Goal: Task Accomplishment & Management: Manage account settings

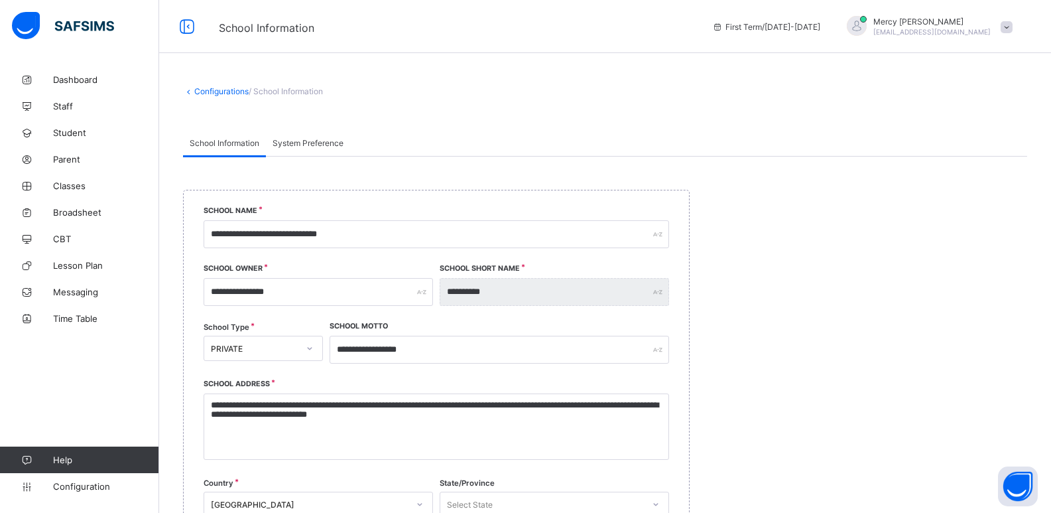
select select "**"
click at [66, 187] on span "Classes" at bounding box center [106, 185] width 106 height 11
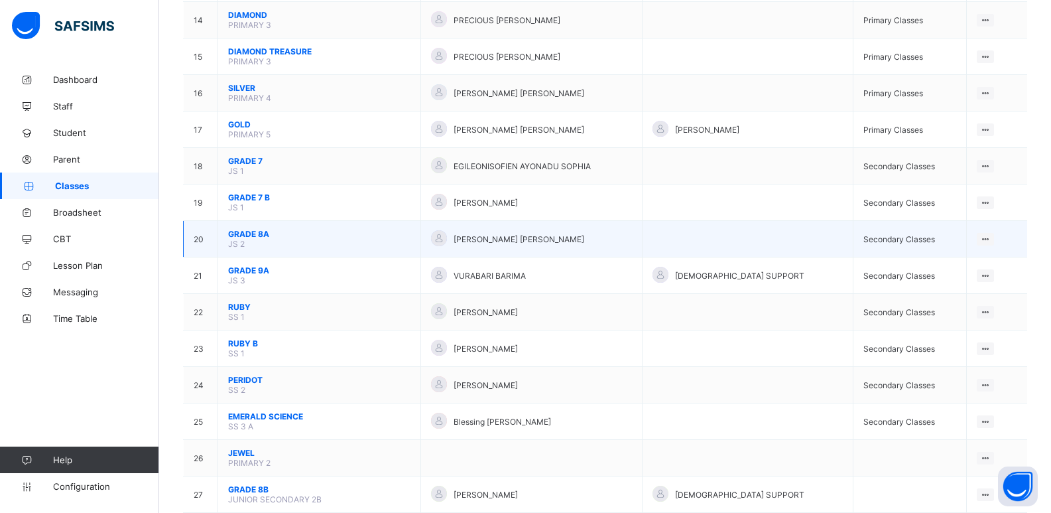
scroll to position [566, 0]
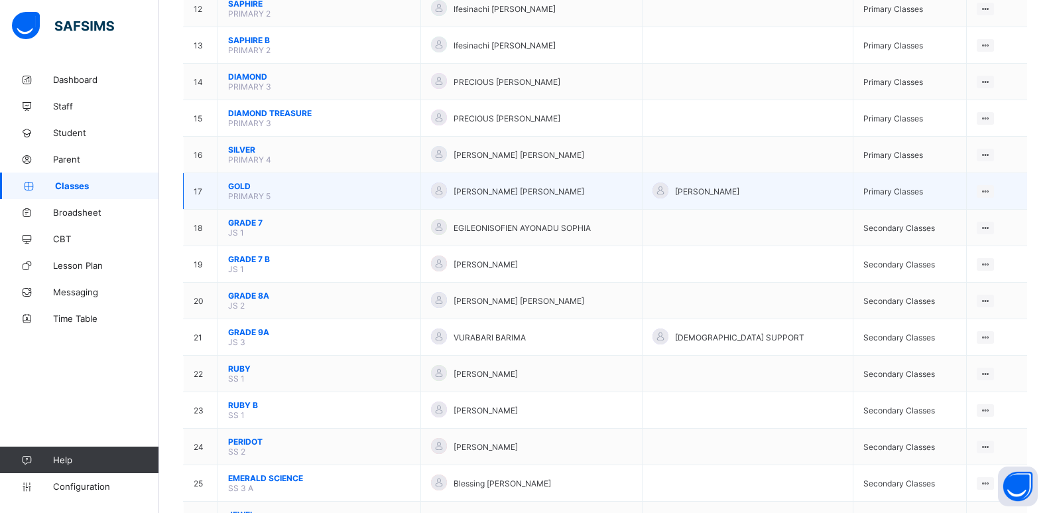
click at [229, 191] on span "PRIMARY 5" at bounding box center [249, 196] width 42 height 10
click at [237, 185] on span "GOLD" at bounding box center [319, 186] width 182 height 10
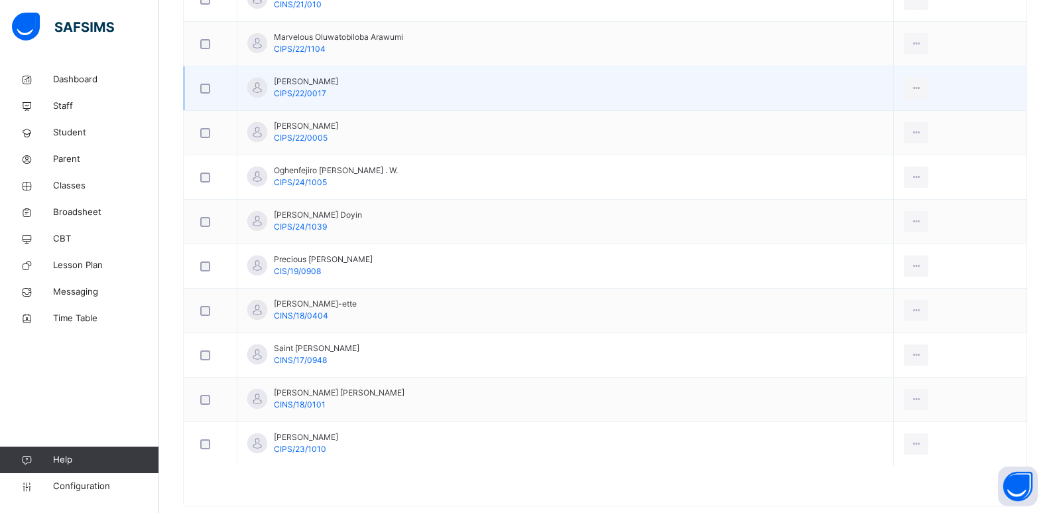
scroll to position [1083, 0]
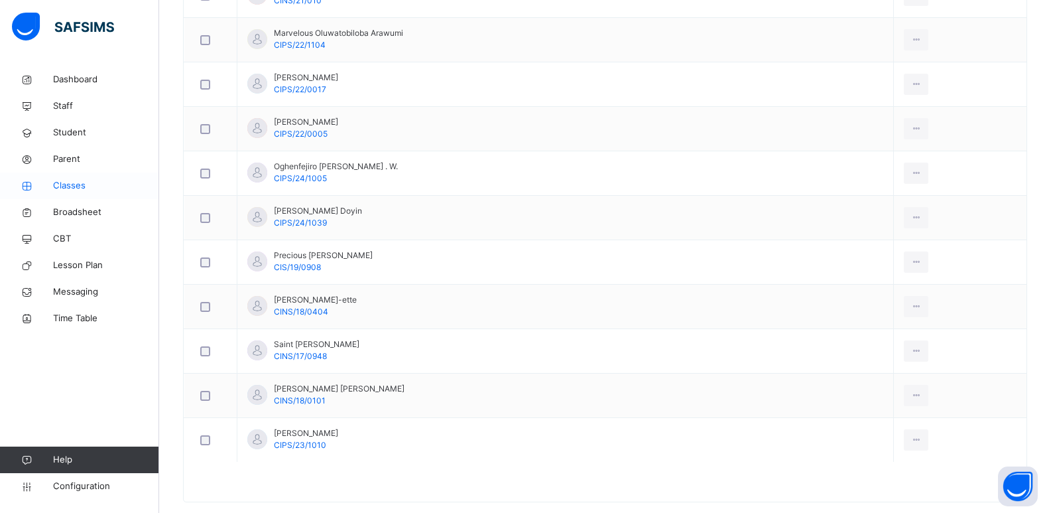
click at [82, 190] on span "Classes" at bounding box center [106, 185] width 106 height 13
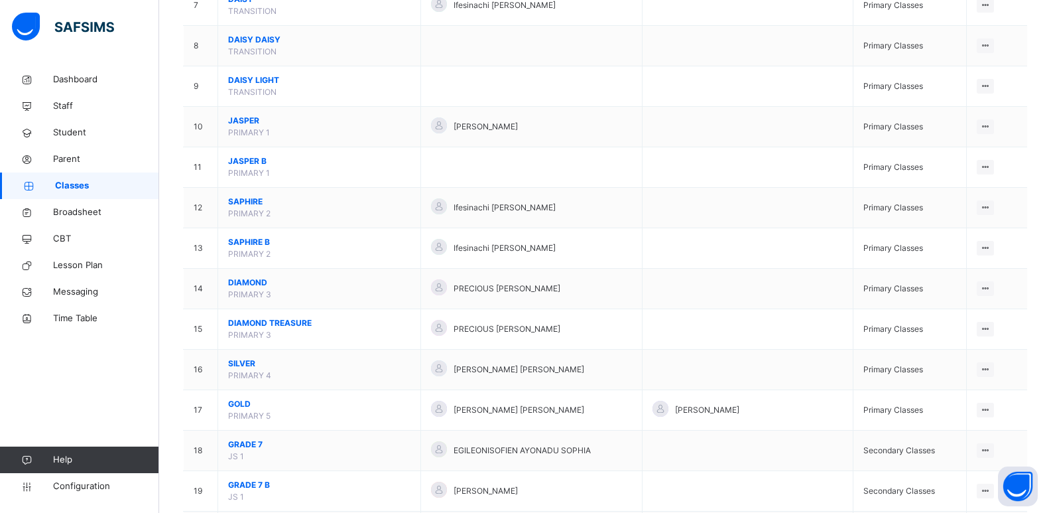
scroll to position [411, 0]
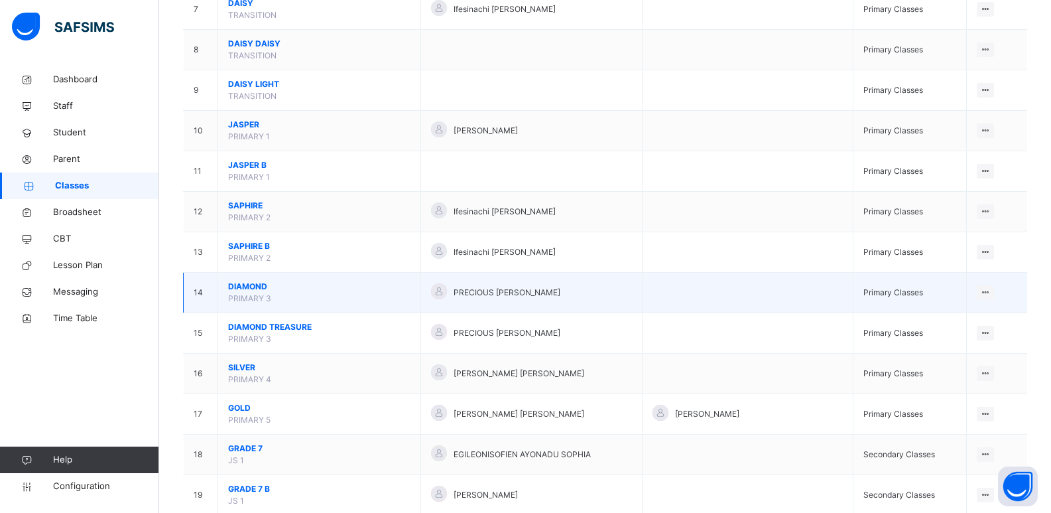
click at [244, 291] on span "DIAMOND" at bounding box center [319, 286] width 182 height 12
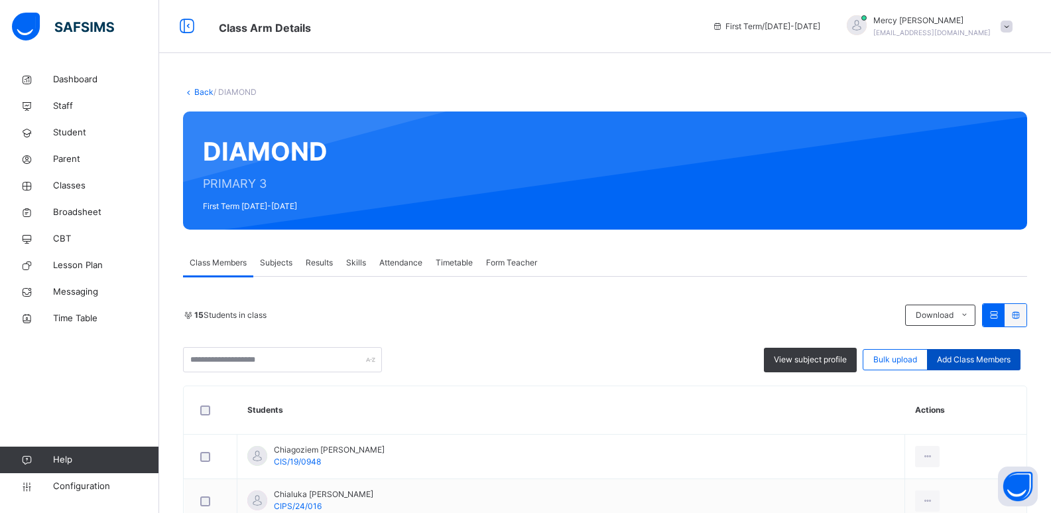
click at [965, 359] on span "Add Class Members" at bounding box center [974, 359] width 74 height 12
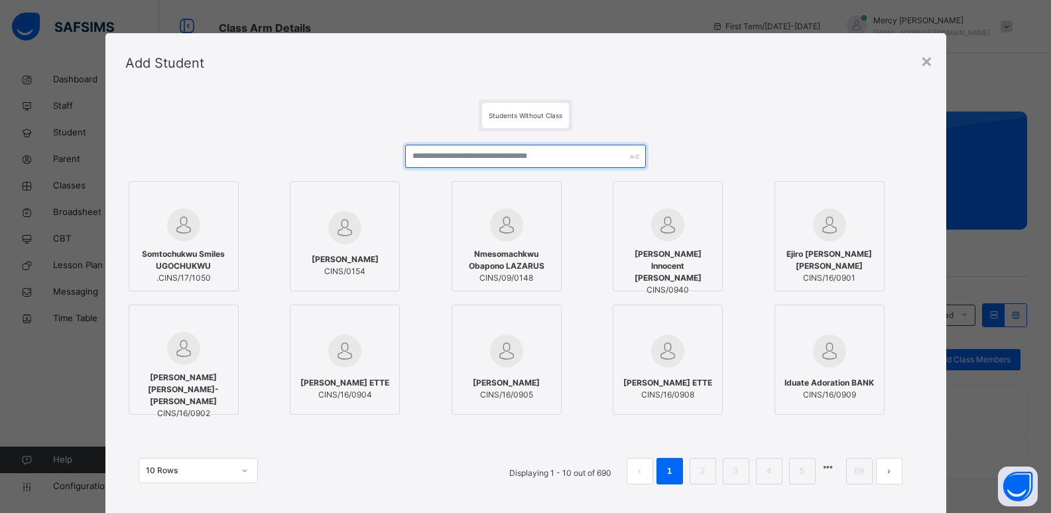
click at [460, 157] on input "text" at bounding box center [525, 156] width 240 height 23
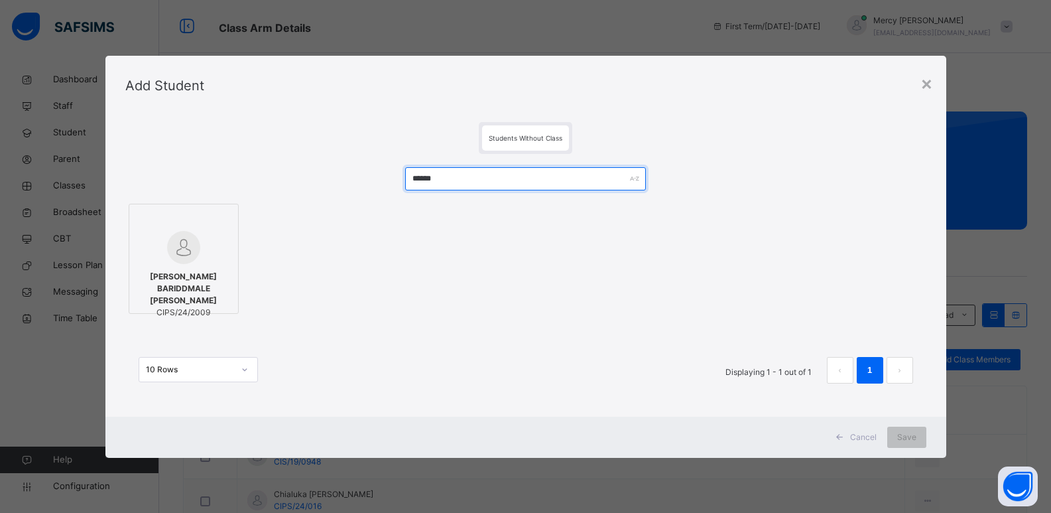
type input "******"
click at [175, 306] on span "CIPS/24/2009" at bounding box center [183, 312] width 95 height 12
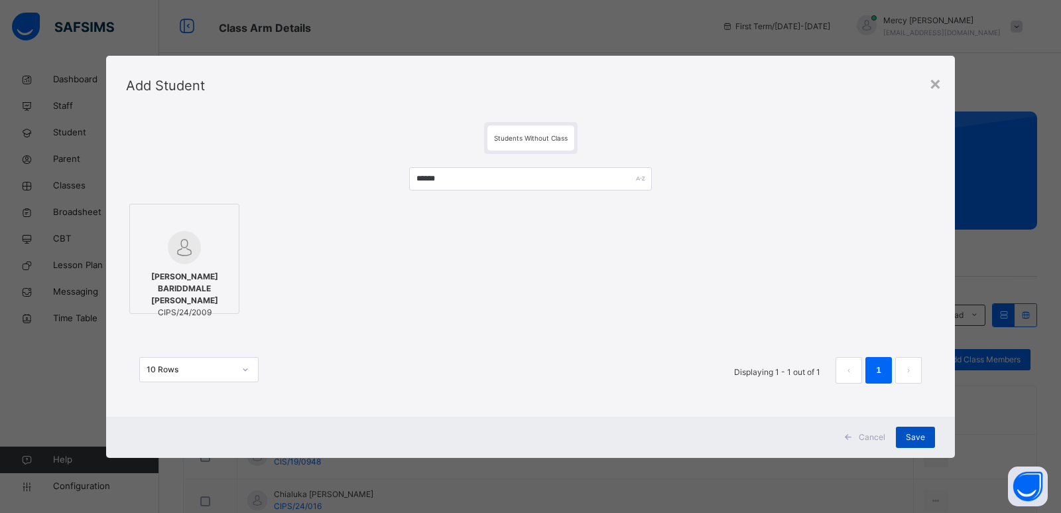
click at [917, 433] on span "Save" at bounding box center [915, 437] width 19 height 12
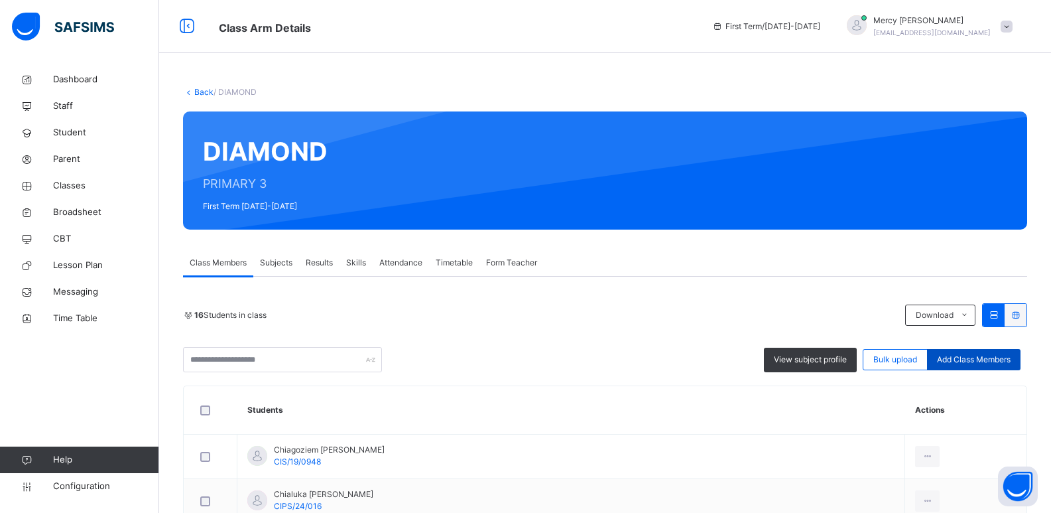
click at [989, 368] on div "Add Class Members" at bounding box center [973, 359] width 93 height 21
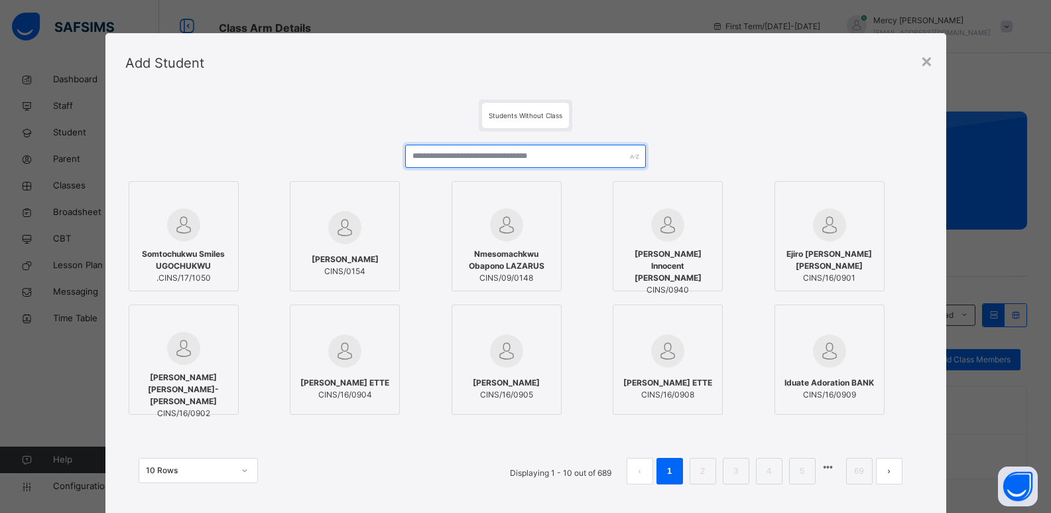
click at [573, 161] on input "text" at bounding box center [525, 156] width 240 height 23
type input "*"
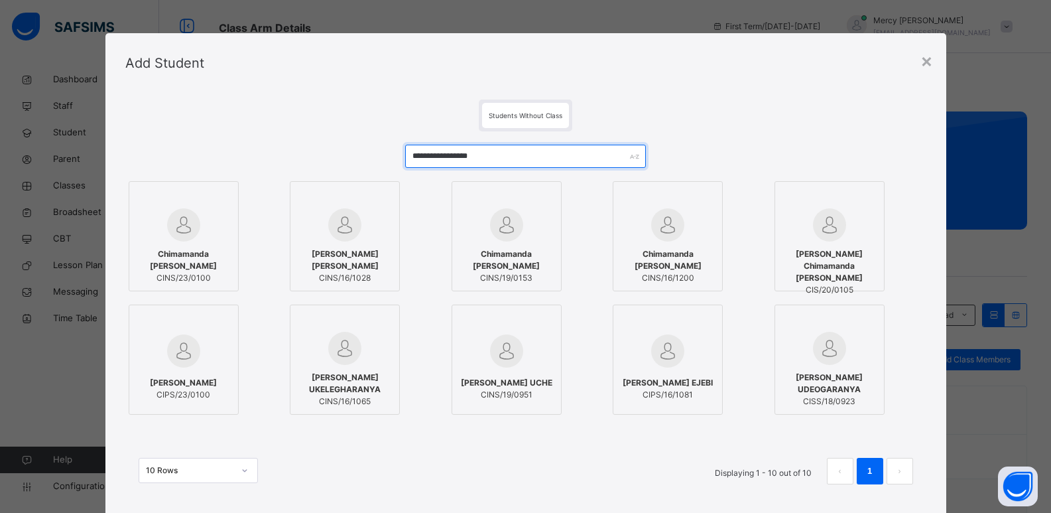
type input "**********"
click at [184, 361] on img at bounding box center [183, 350] width 33 height 33
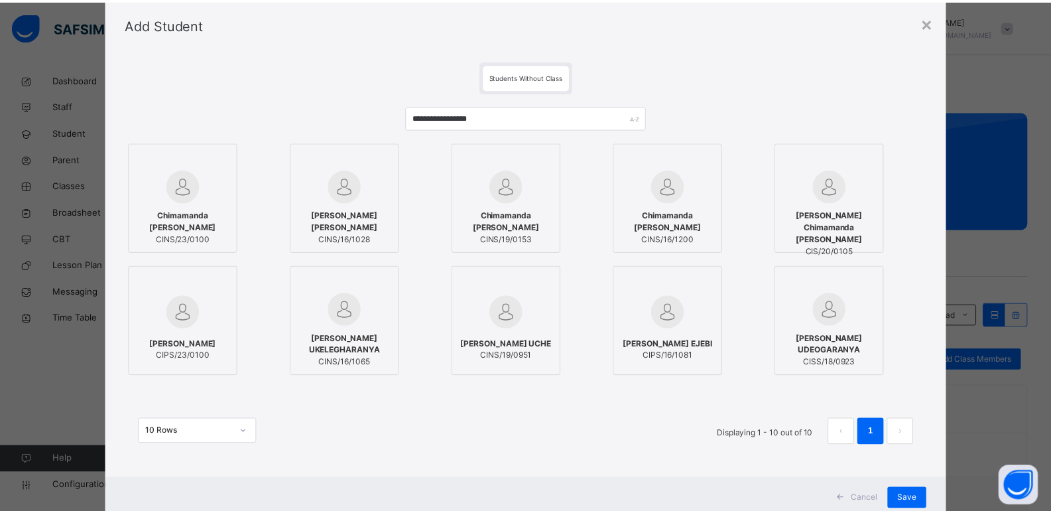
scroll to position [79, 0]
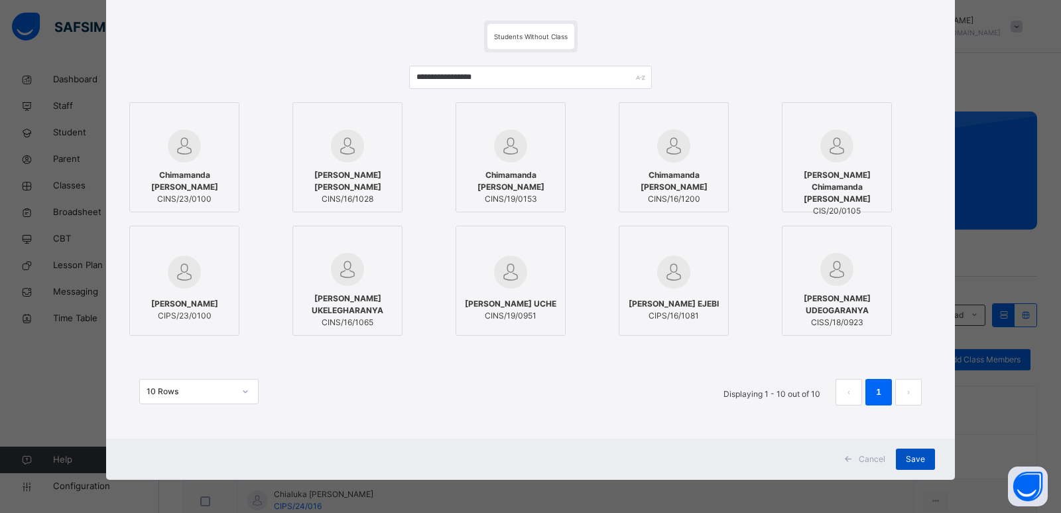
click at [920, 460] on span "Save" at bounding box center [915, 459] width 19 height 12
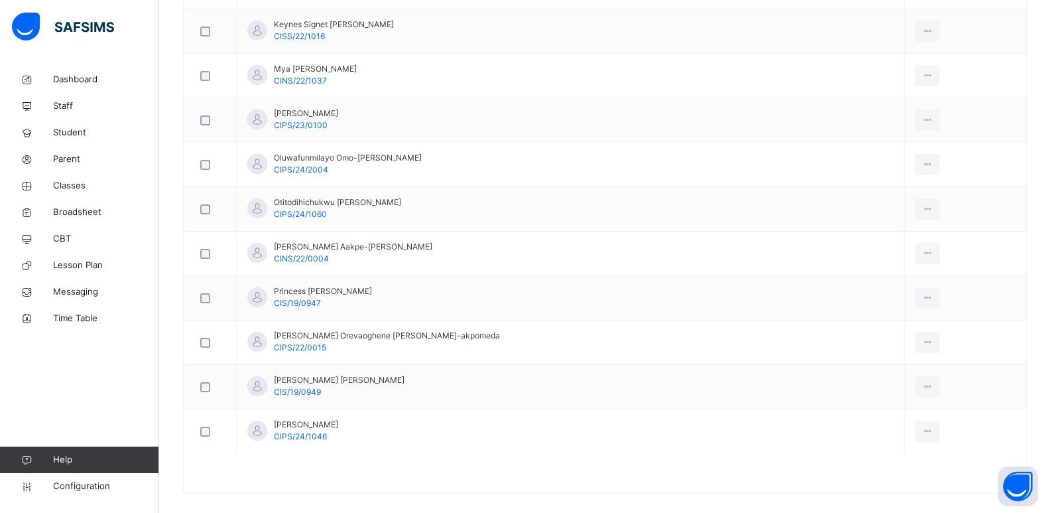
scroll to position [750, 0]
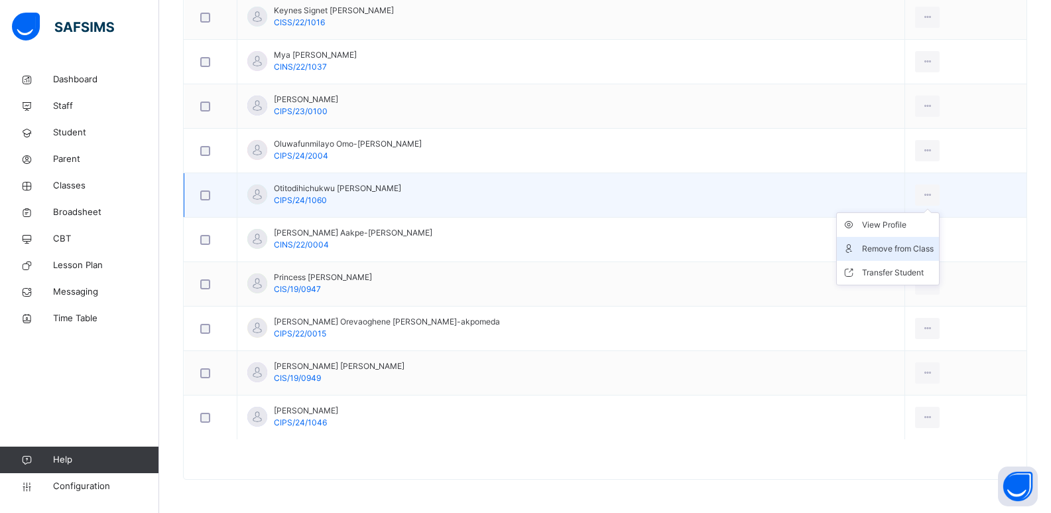
click at [885, 250] on div "Remove from Class" at bounding box center [898, 248] width 72 height 13
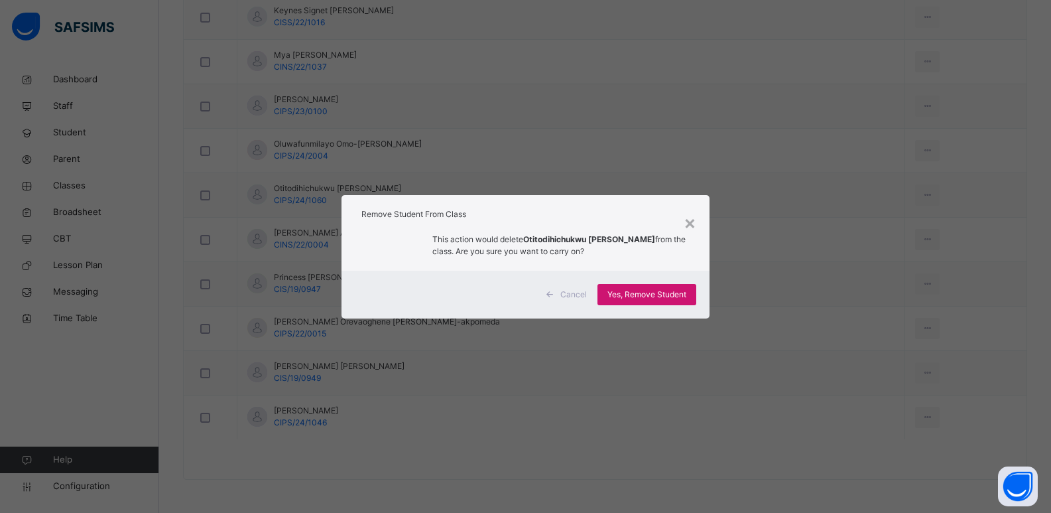
click at [607, 292] on div "Yes, Remove Student" at bounding box center [646, 294] width 99 height 21
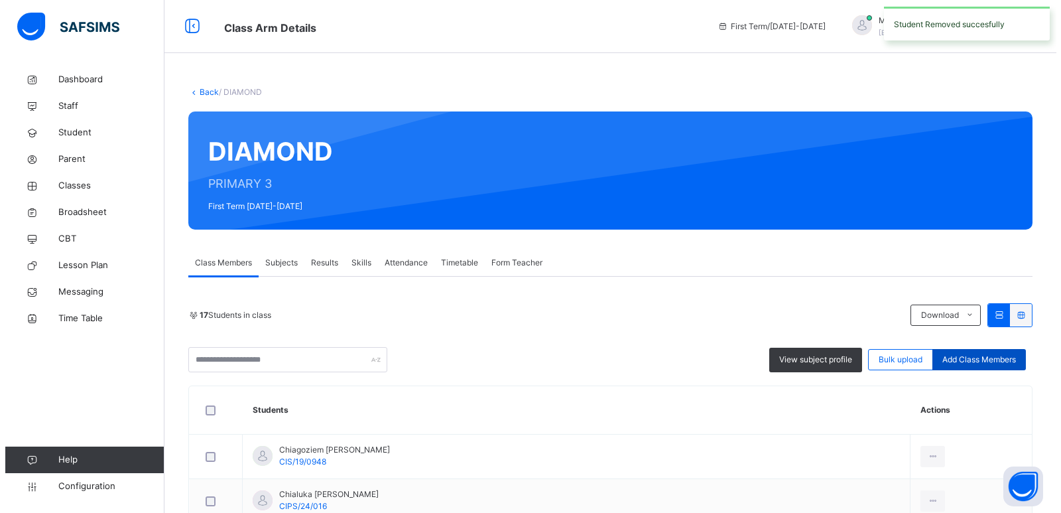
scroll to position [53, 0]
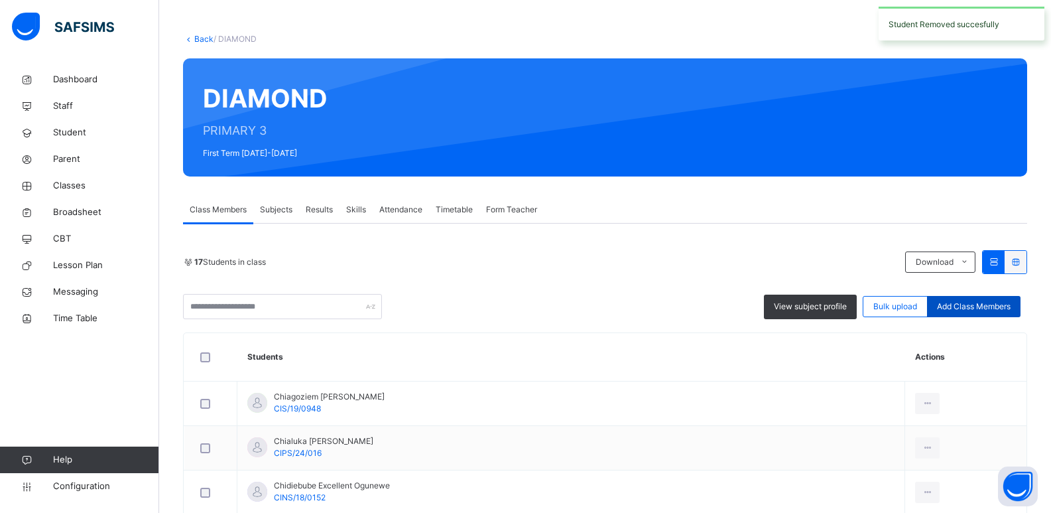
click at [973, 306] on span "Add Class Members" at bounding box center [974, 306] width 74 height 12
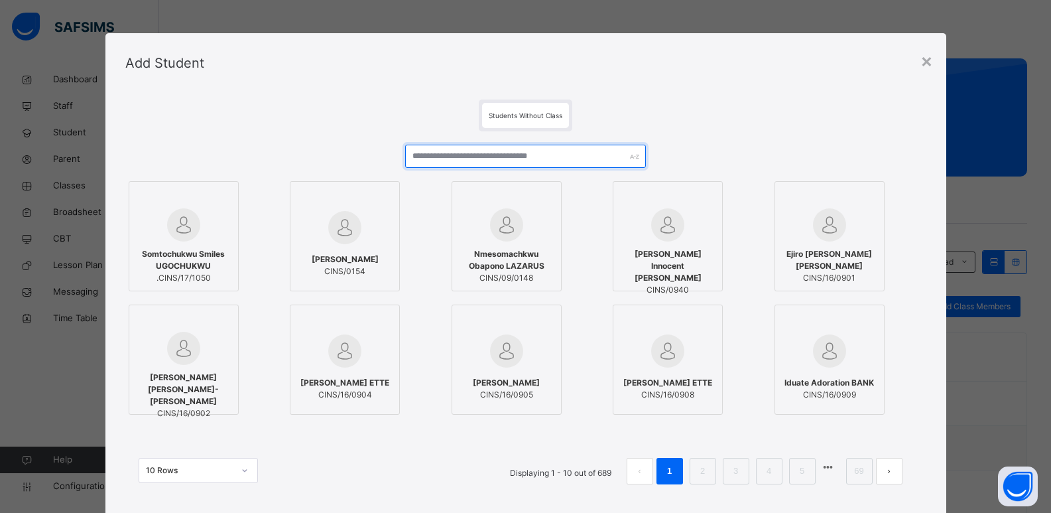
click at [524, 157] on input "text" at bounding box center [525, 156] width 240 height 23
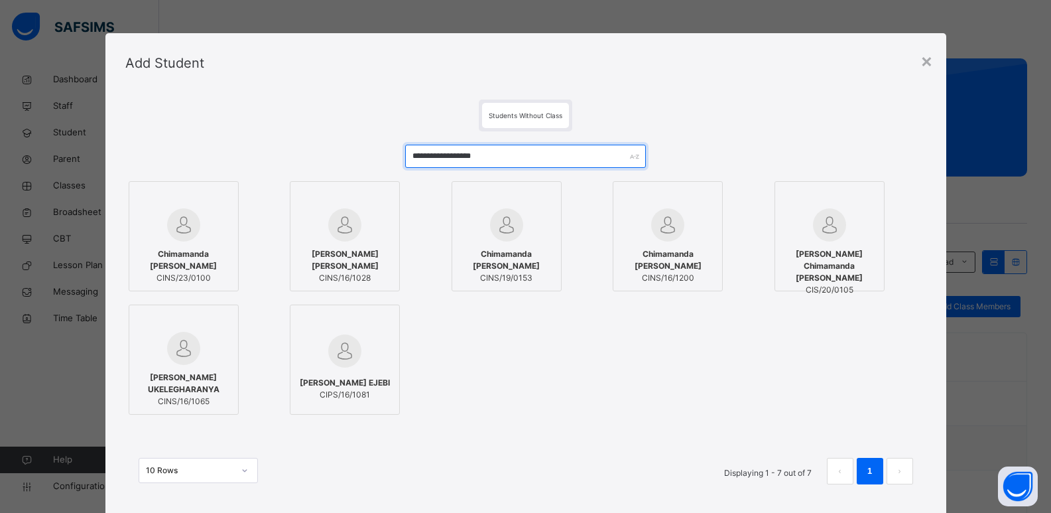
type input "**********"
click at [199, 233] on div at bounding box center [183, 224] width 95 height 33
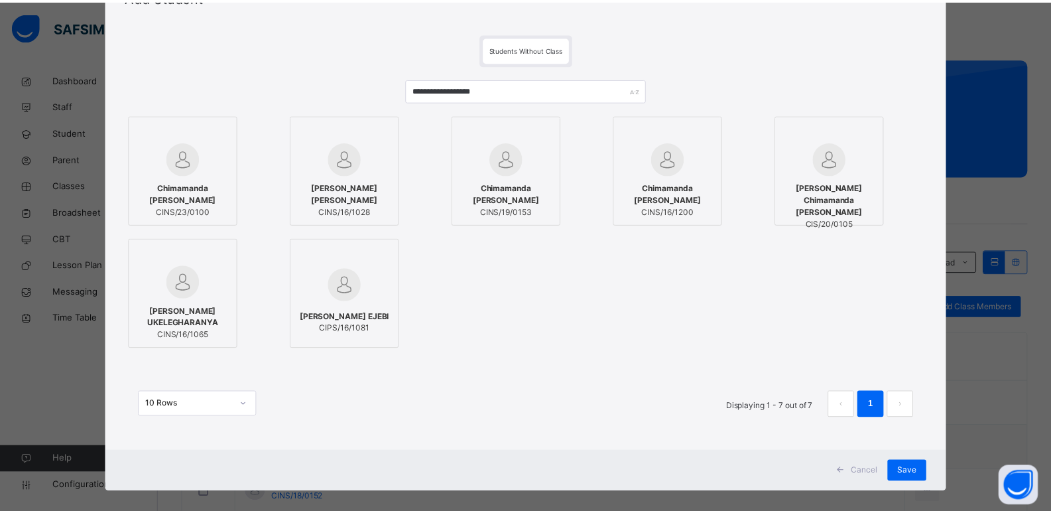
scroll to position [79, 0]
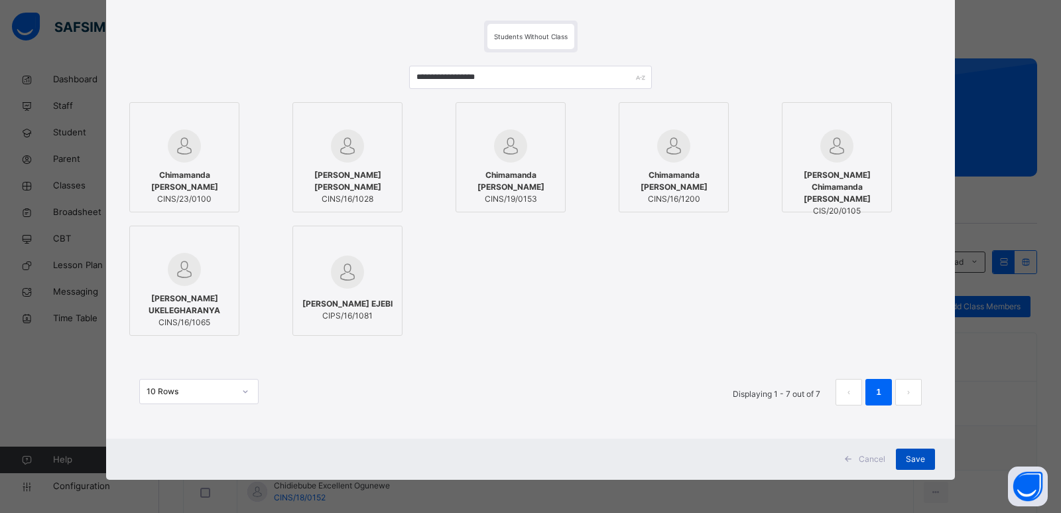
click at [916, 458] on span "Save" at bounding box center [915, 459] width 19 height 12
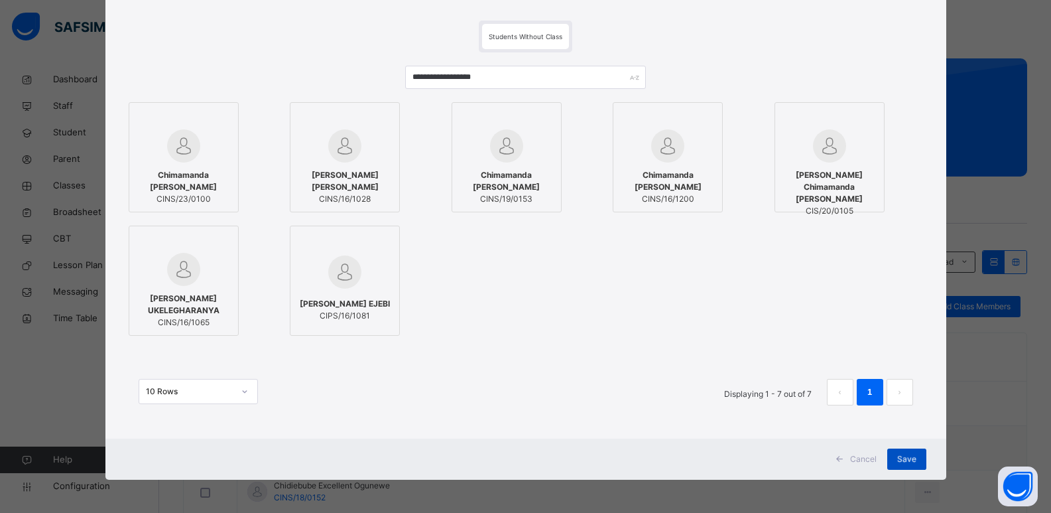
click at [916, 458] on span "Save" at bounding box center [906, 459] width 19 height 12
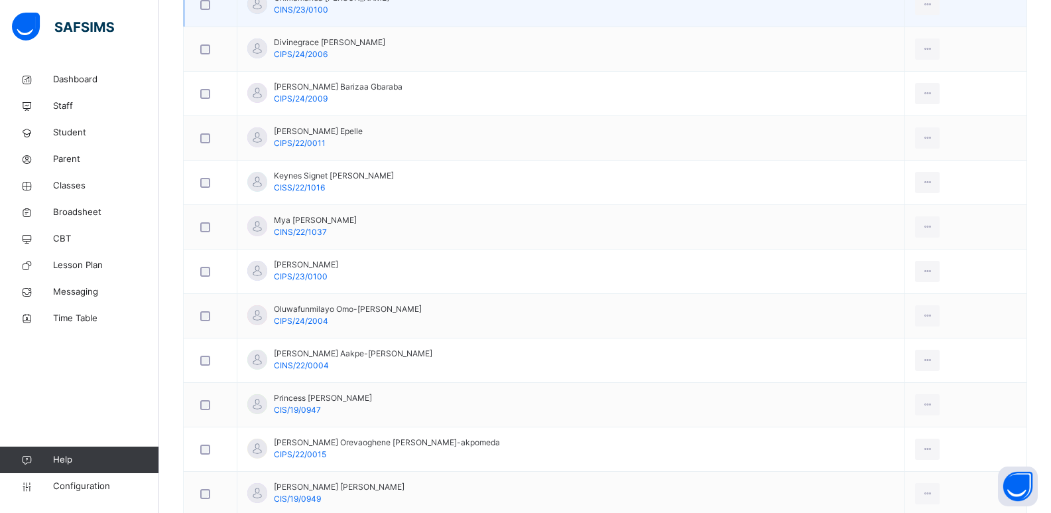
scroll to position [681, 0]
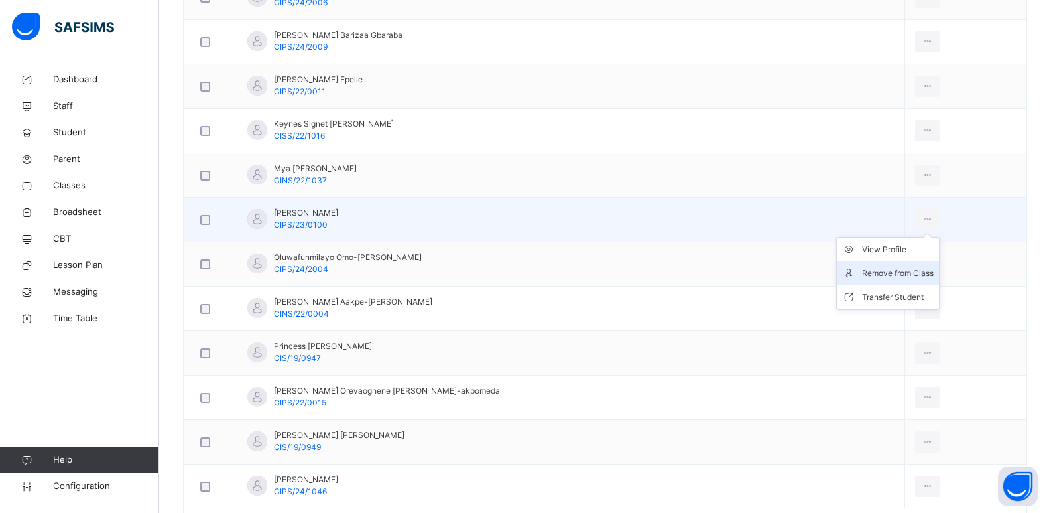
click at [864, 277] on div "Remove from Class" at bounding box center [898, 273] width 72 height 13
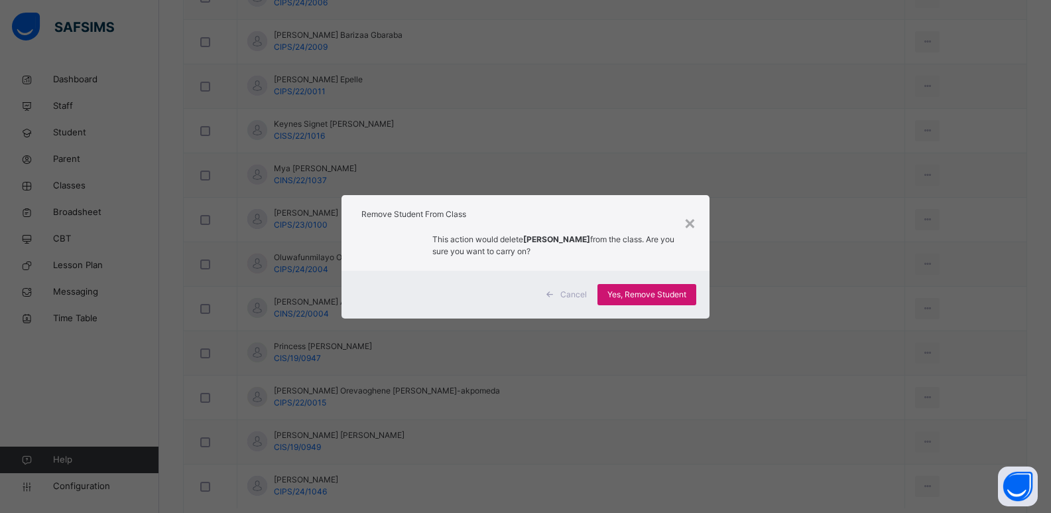
click at [650, 293] on span "Yes, Remove Student" at bounding box center [646, 294] width 79 height 12
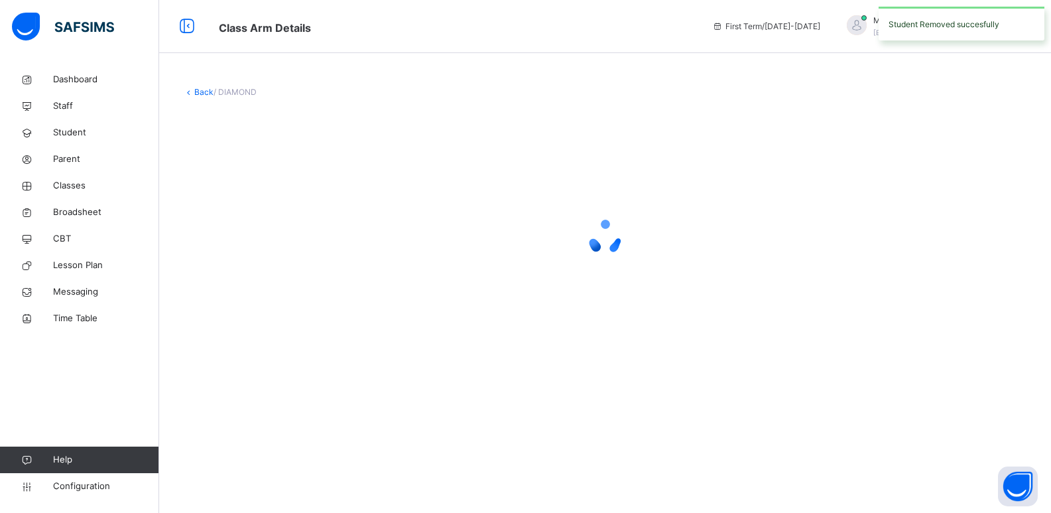
scroll to position [0, 0]
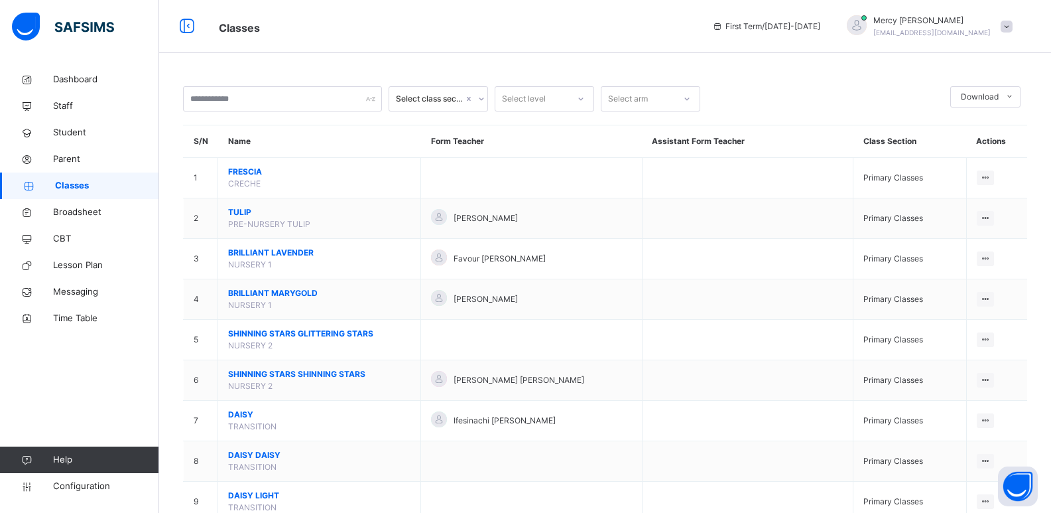
scroll to position [5, 0]
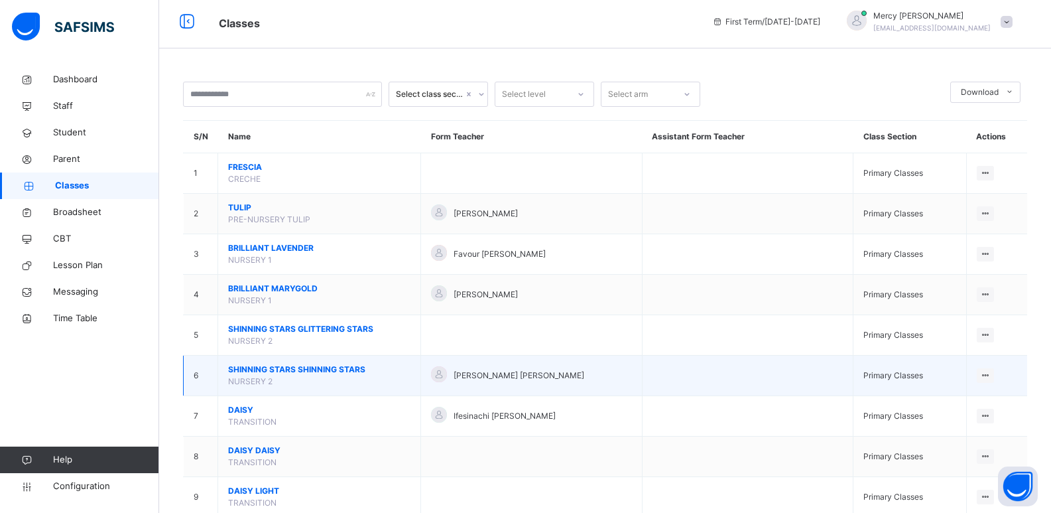
click at [251, 373] on span "SHINNING STARS SHINNING STARS" at bounding box center [319, 369] width 182 height 12
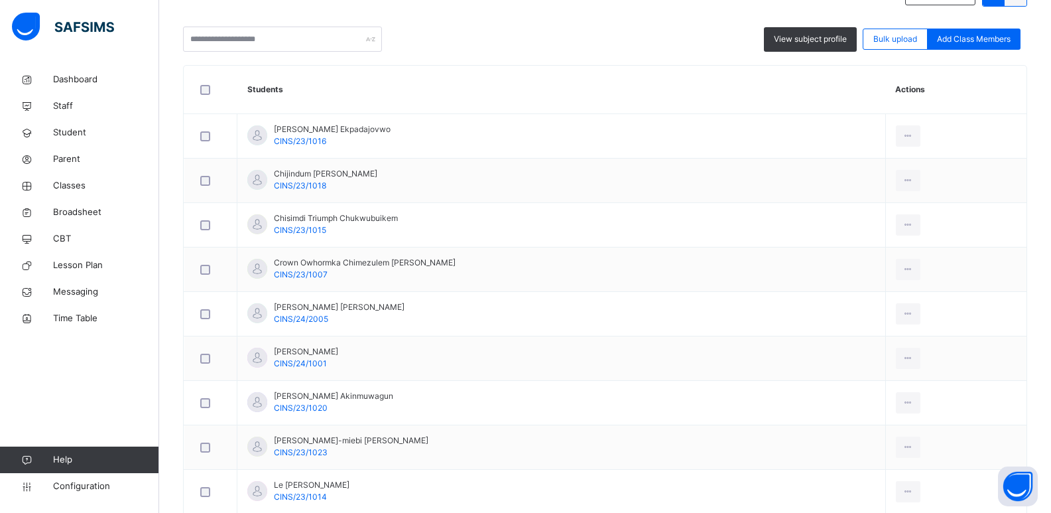
scroll to position [323, 0]
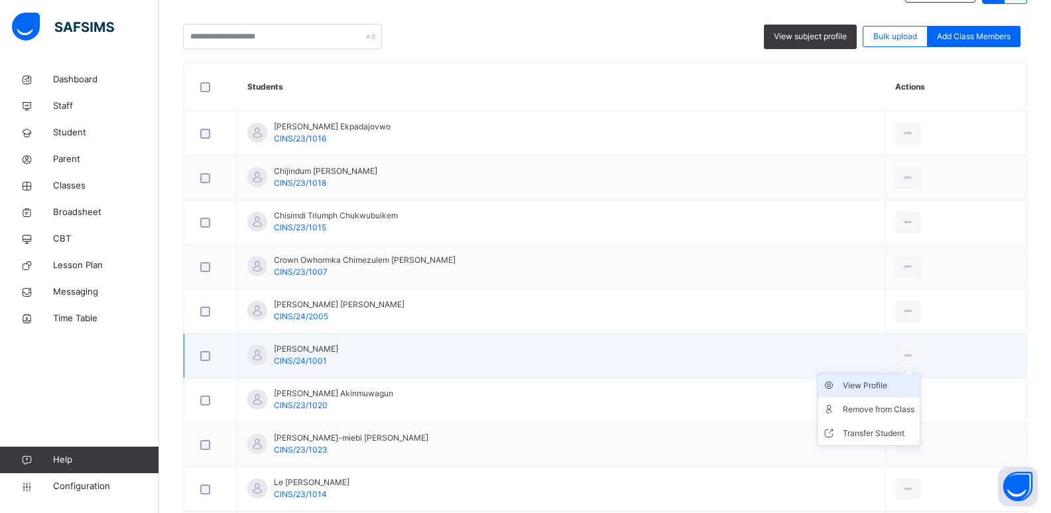
click at [861, 382] on div "View Profile" at bounding box center [879, 385] width 72 height 13
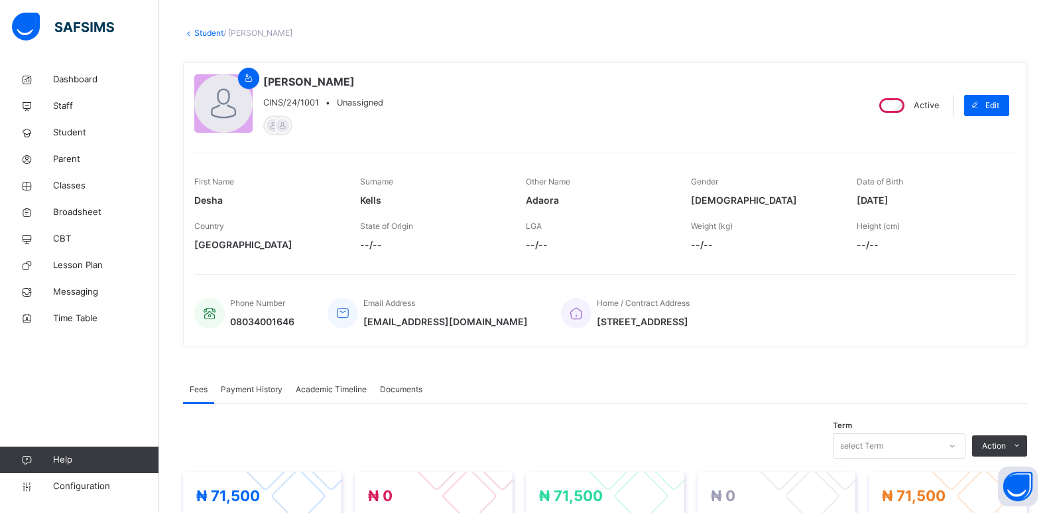
scroll to position [58, 0]
click at [980, 110] on icon at bounding box center [975, 106] width 10 height 11
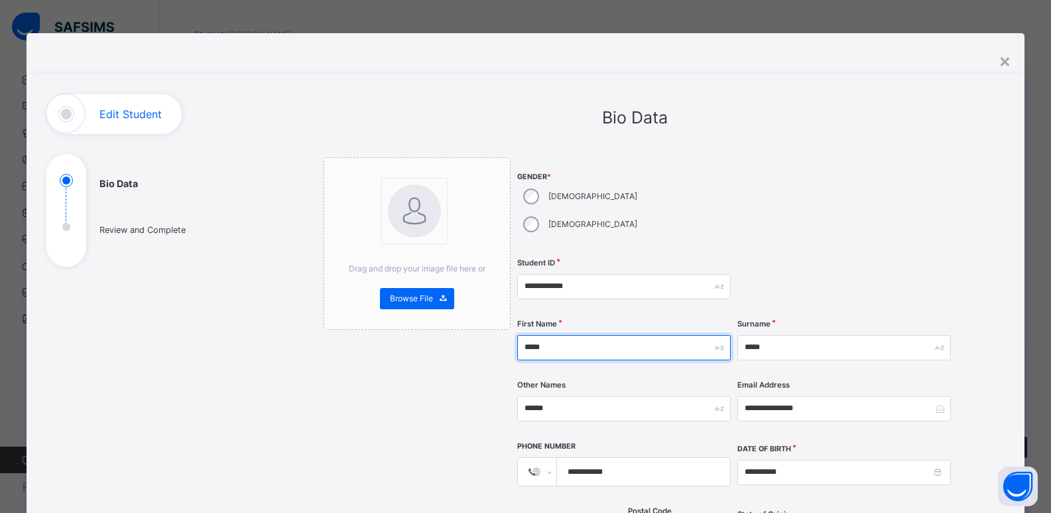
click at [538, 335] on input "*****" at bounding box center [624, 347] width 214 height 25
click at [555, 335] on input "*****" at bounding box center [624, 347] width 214 height 25
type input "*"
type input "******"
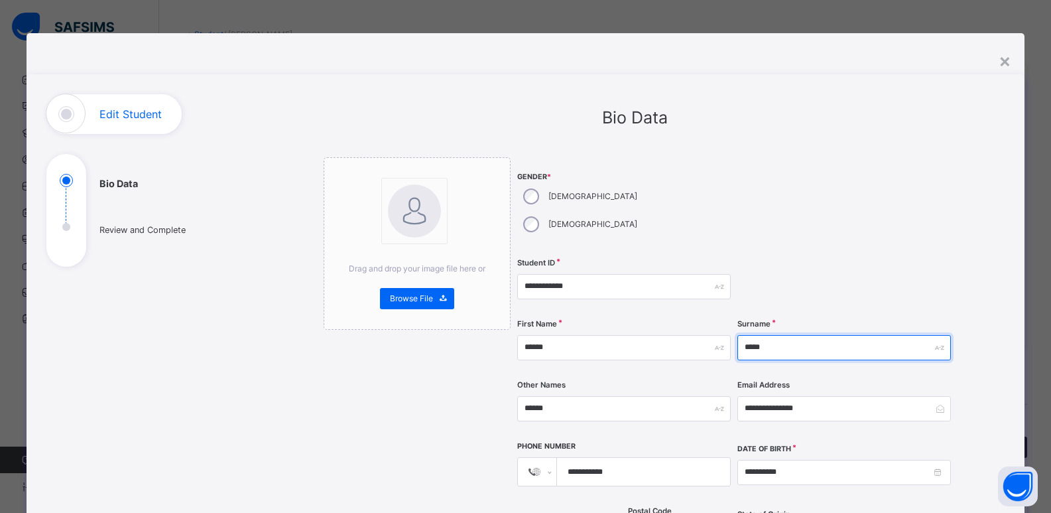
click at [739, 335] on input "*****" at bounding box center [844, 347] width 214 height 25
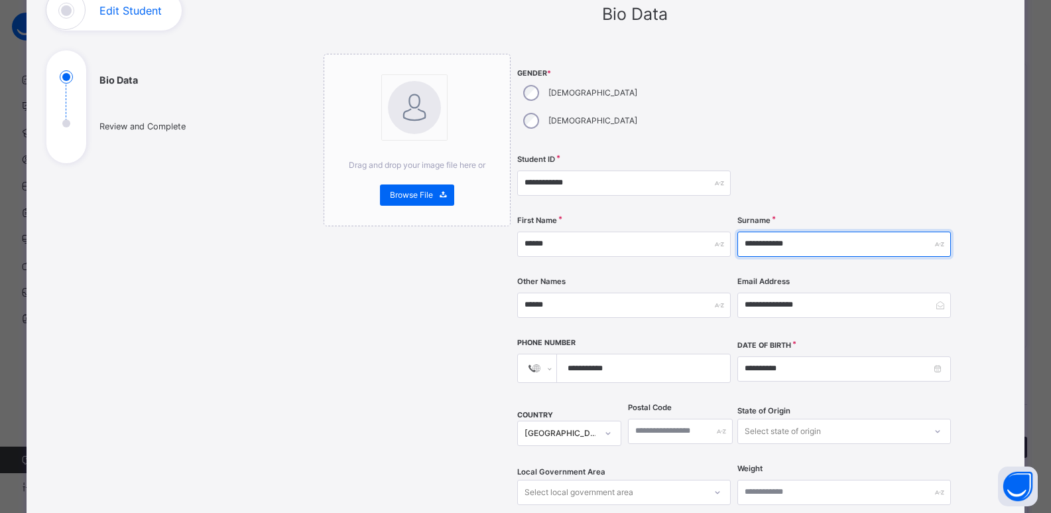
scroll to position [115, 0]
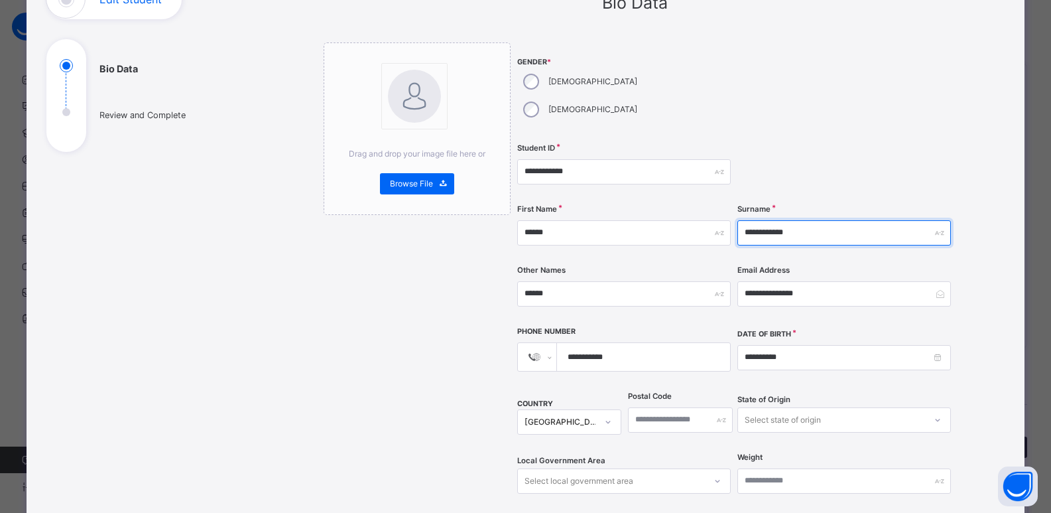
type input "**********"
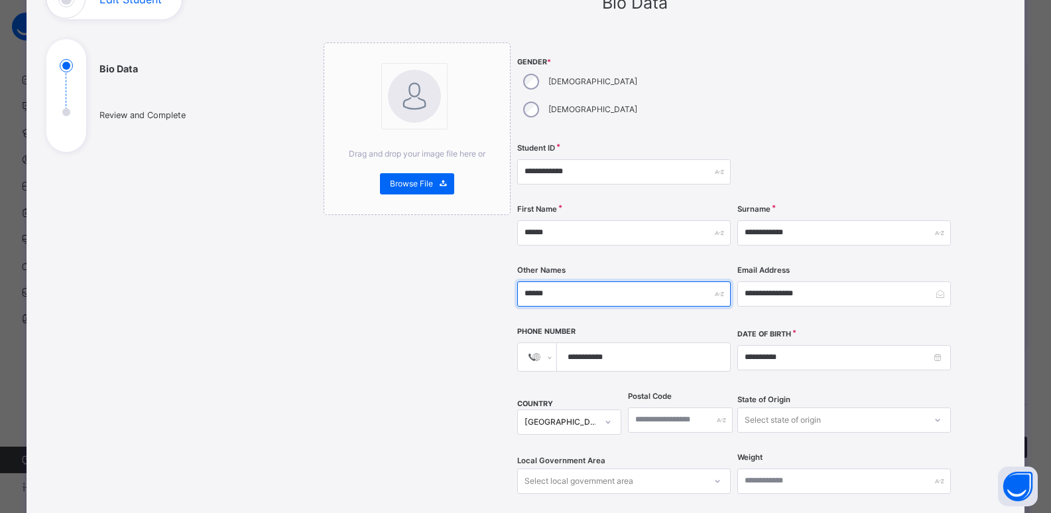
click at [557, 281] on input "******" at bounding box center [624, 293] width 214 height 25
type input "*"
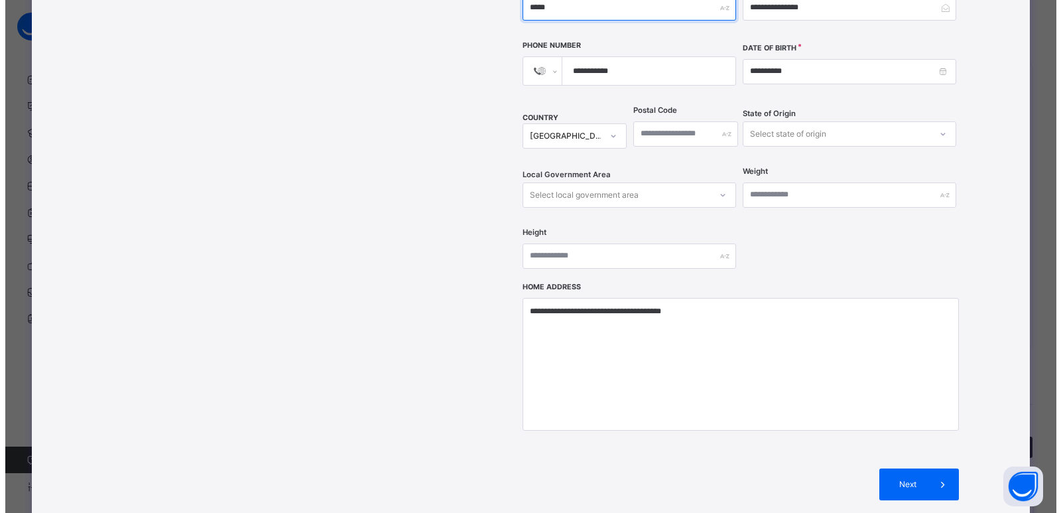
scroll to position [504, 0]
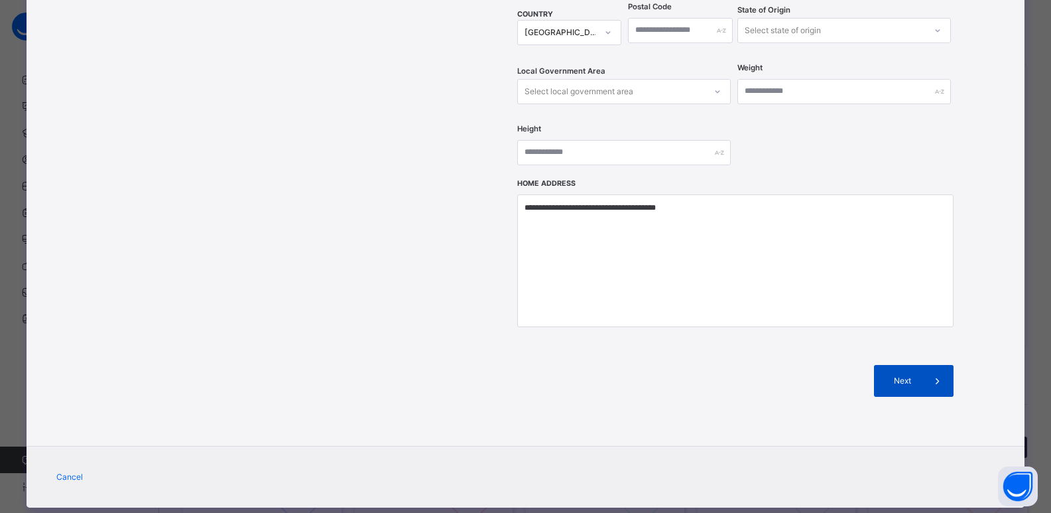
type input "*****"
click at [922, 365] on span at bounding box center [938, 381] width 32 height 32
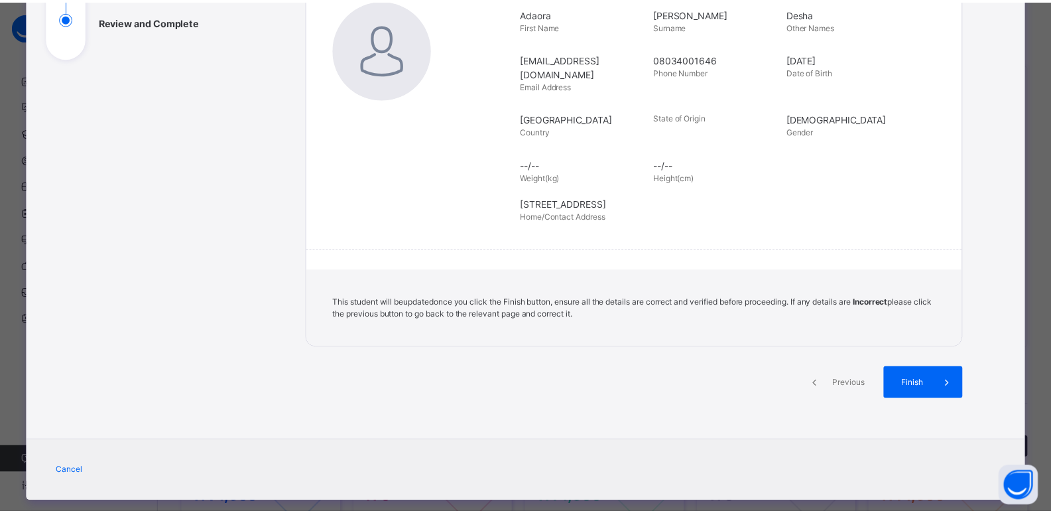
scroll to position [217, 0]
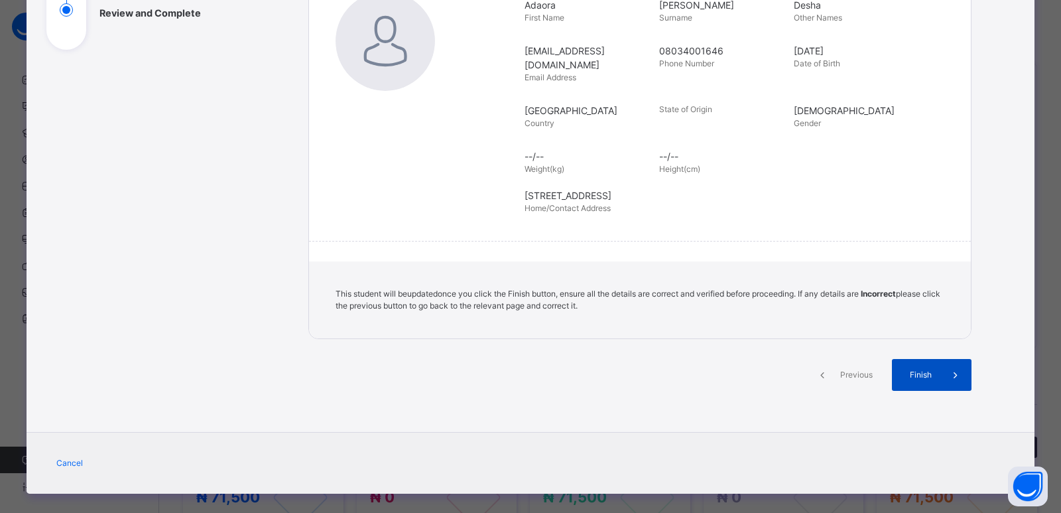
click at [928, 369] on span "Finish" at bounding box center [921, 375] width 38 height 12
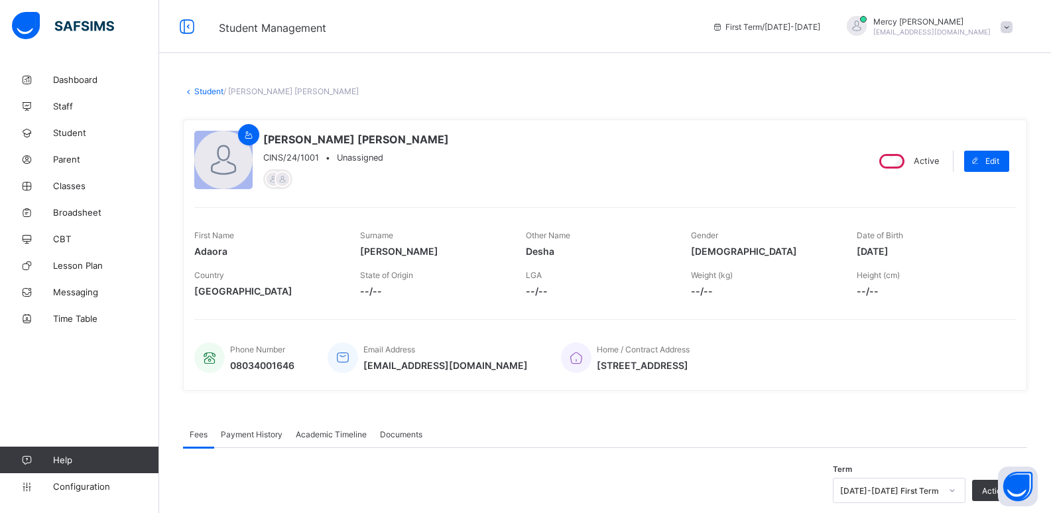
click at [203, 87] on link "Student" at bounding box center [208, 91] width 29 height 10
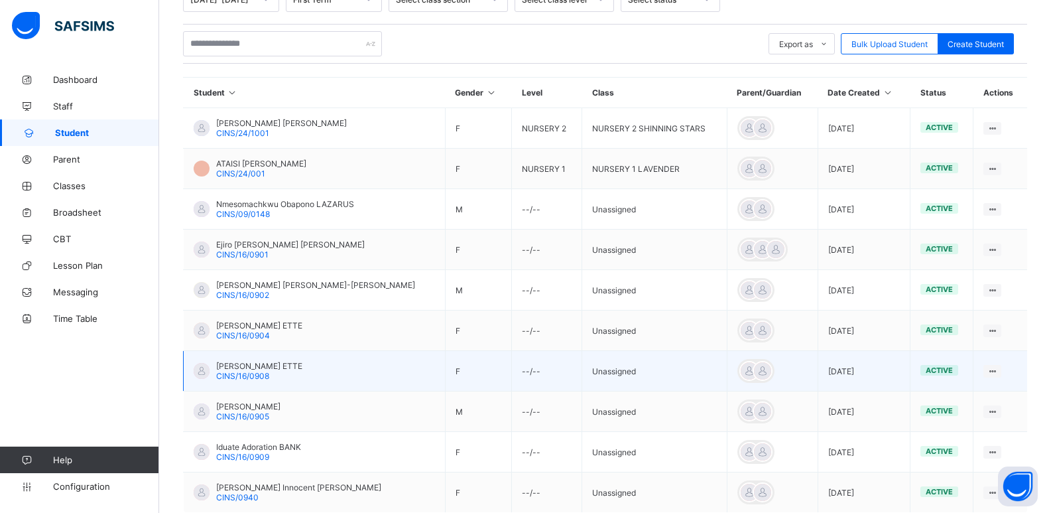
scroll to position [332, 0]
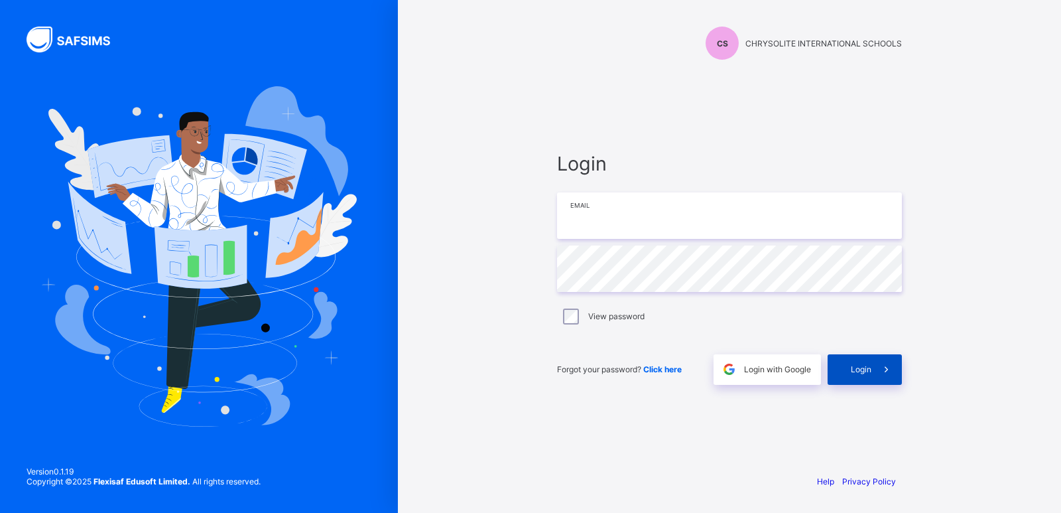
type input "**********"
click at [849, 366] on div "Login" at bounding box center [865, 369] width 74 height 31
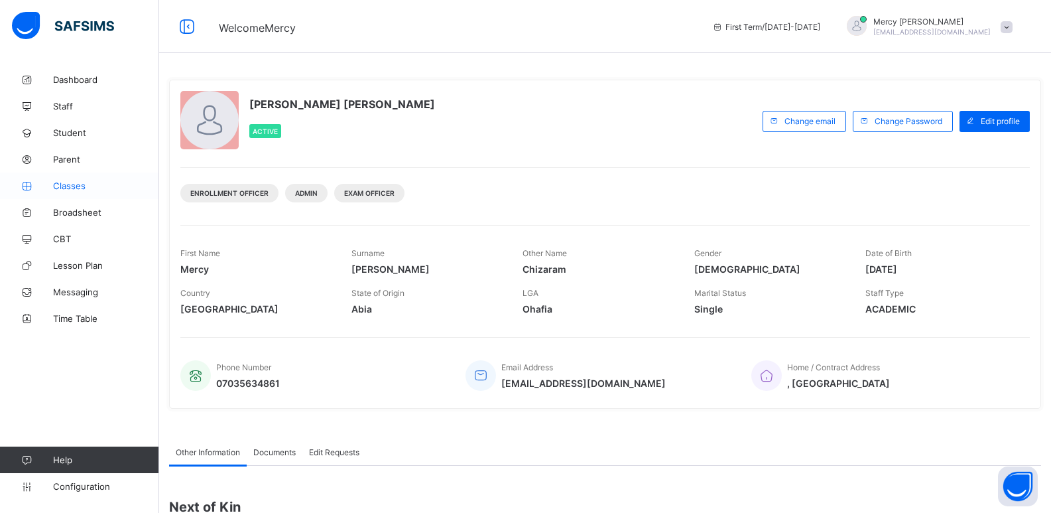
click at [65, 187] on span "Classes" at bounding box center [106, 185] width 106 height 11
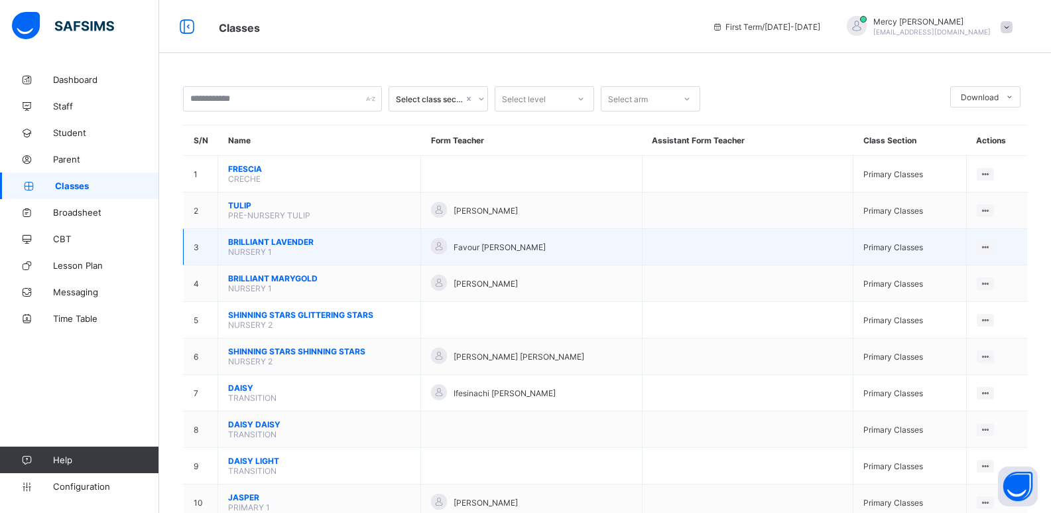
click at [236, 243] on span "BRILLIANT LAVENDER" at bounding box center [319, 242] width 182 height 10
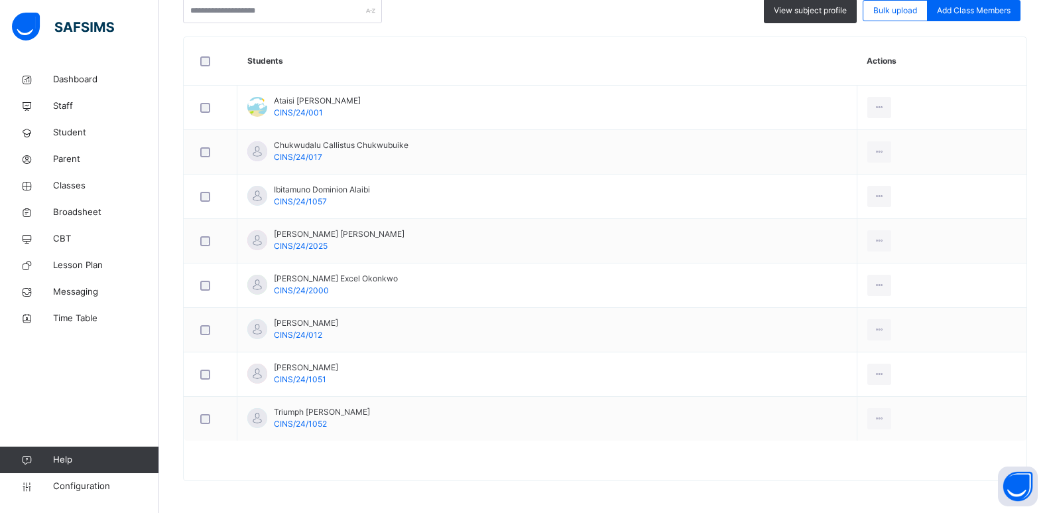
scroll to position [350, 0]
click at [969, 11] on span "Add Class Members" at bounding box center [974, 9] width 74 height 12
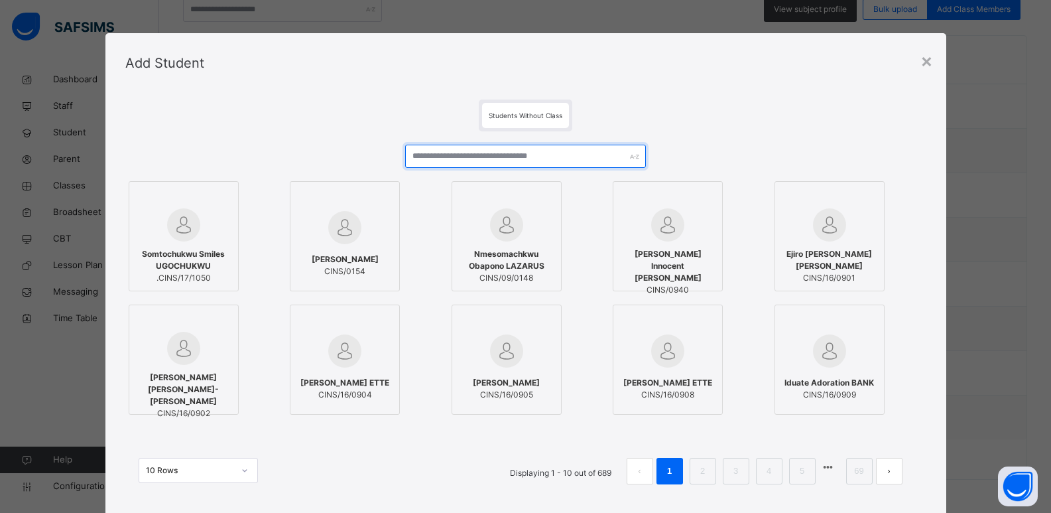
click at [519, 160] on input "text" at bounding box center [525, 156] width 240 height 23
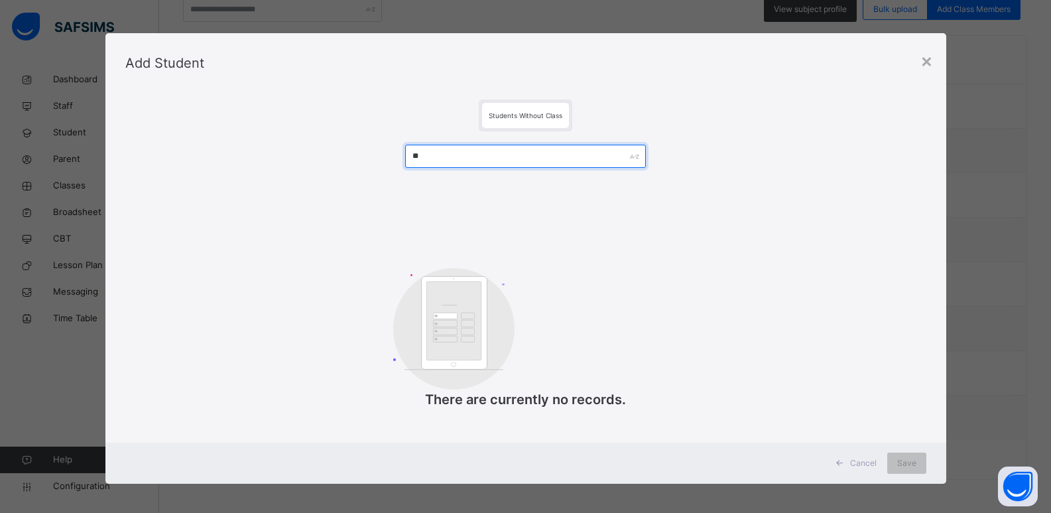
type input "*"
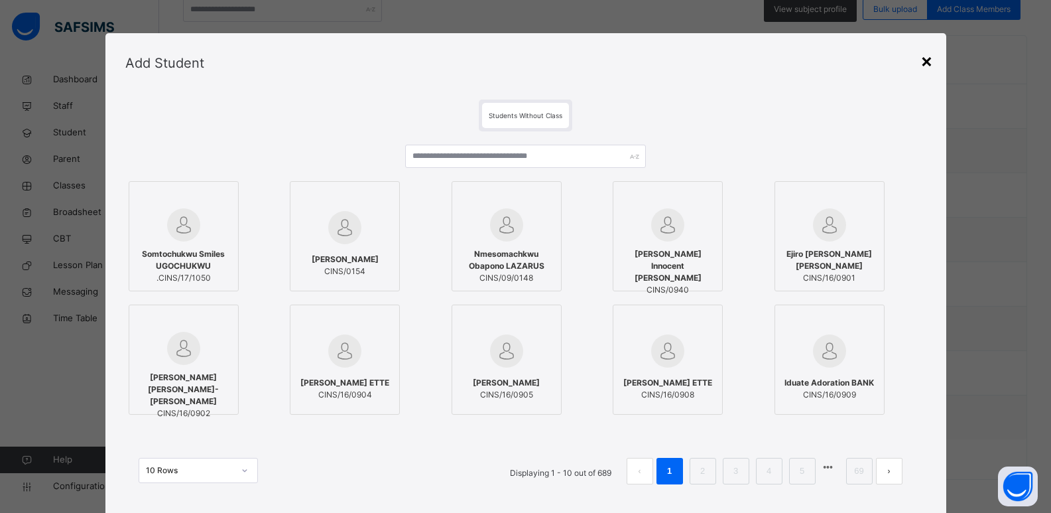
click at [928, 65] on div "×" at bounding box center [926, 60] width 13 height 28
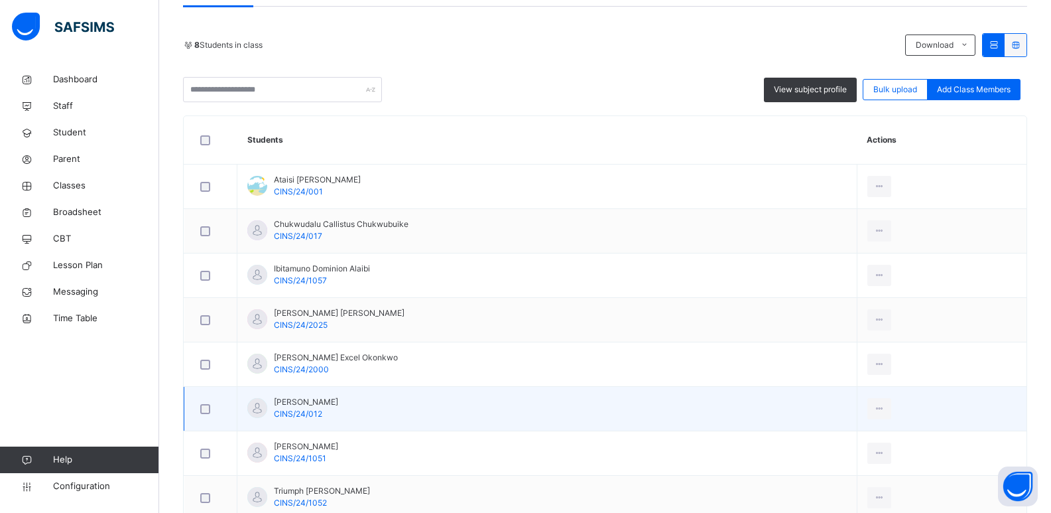
scroll to position [196, 0]
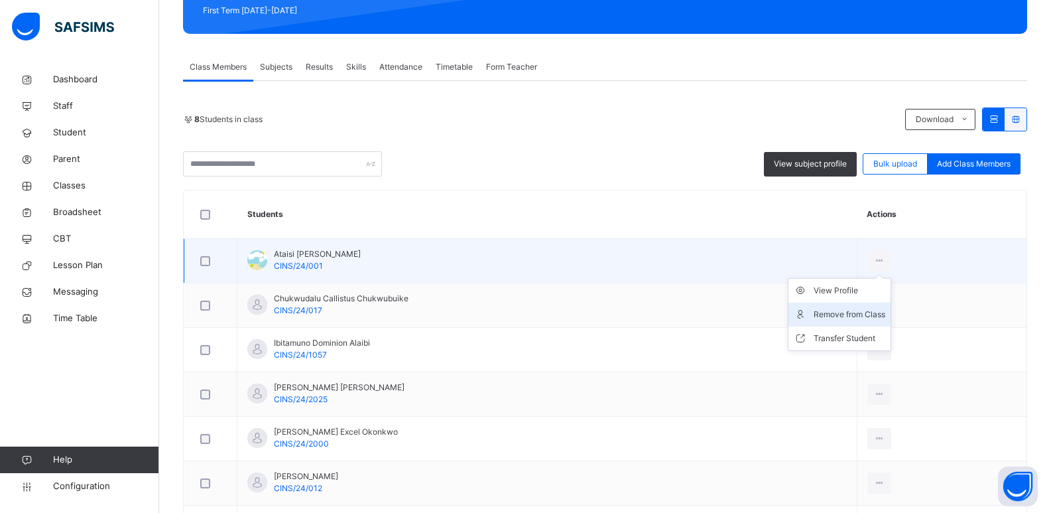
click at [850, 316] on div "Remove from Class" at bounding box center [850, 314] width 72 height 13
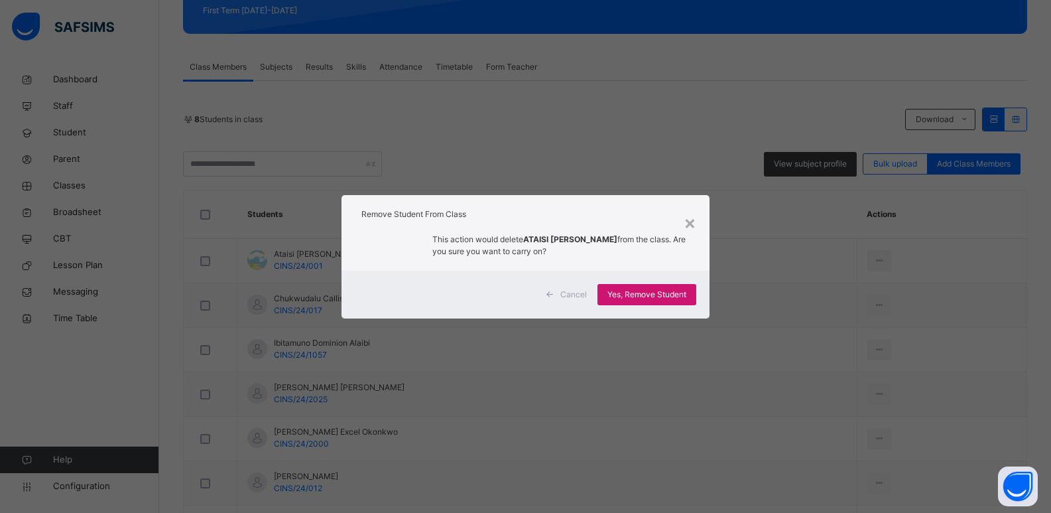
click at [626, 295] on span "Yes, Remove Student" at bounding box center [646, 294] width 79 height 12
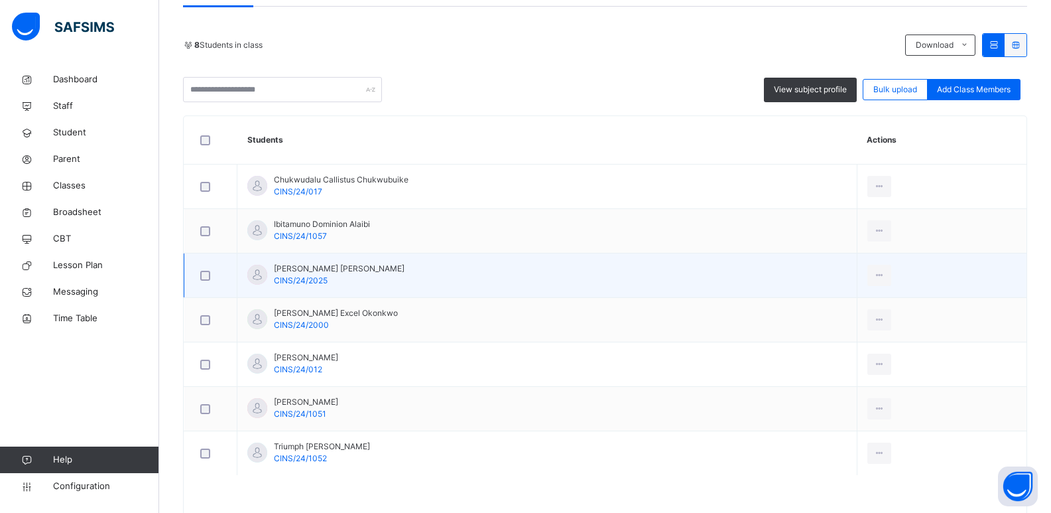
scroll to position [306, 0]
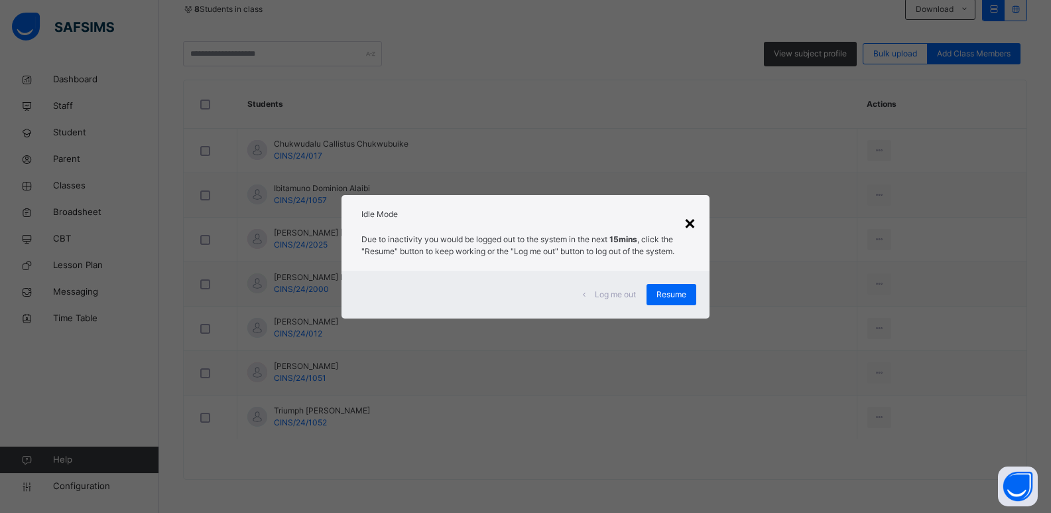
click at [695, 222] on div "×" at bounding box center [690, 222] width 13 height 28
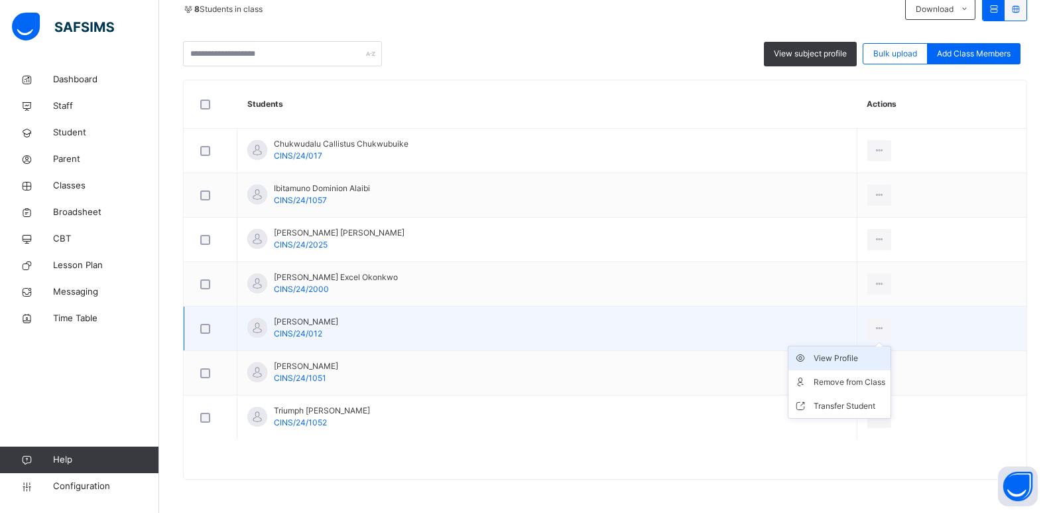
click at [854, 357] on div "View Profile" at bounding box center [850, 357] width 72 height 13
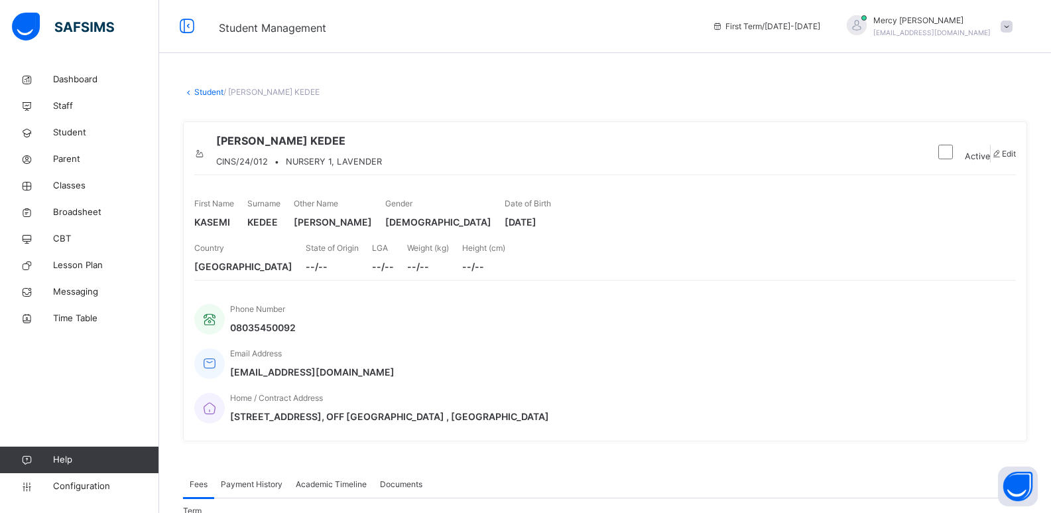
click at [206, 149] on icon at bounding box center [199, 154] width 11 height 10
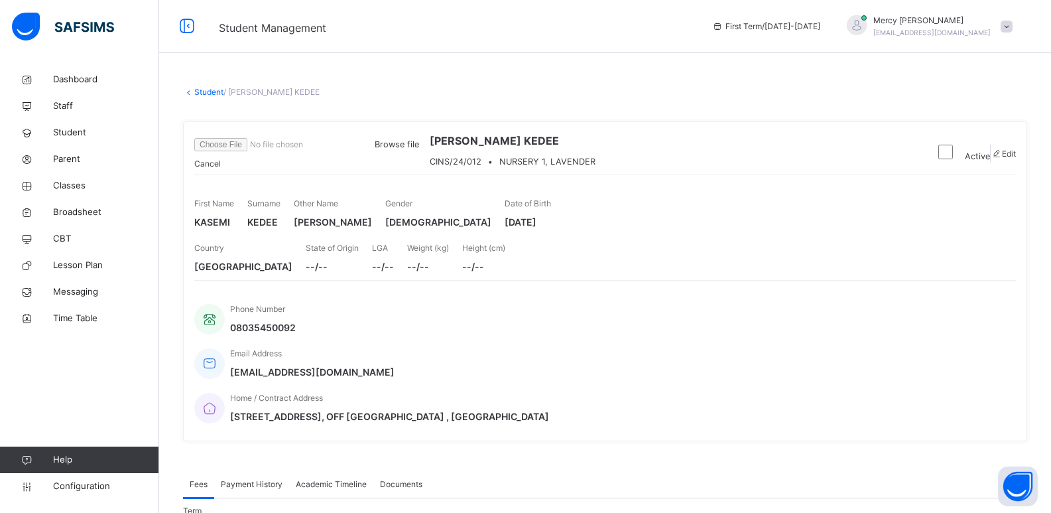
click at [419, 149] on span "Browse file" at bounding box center [397, 144] width 44 height 10
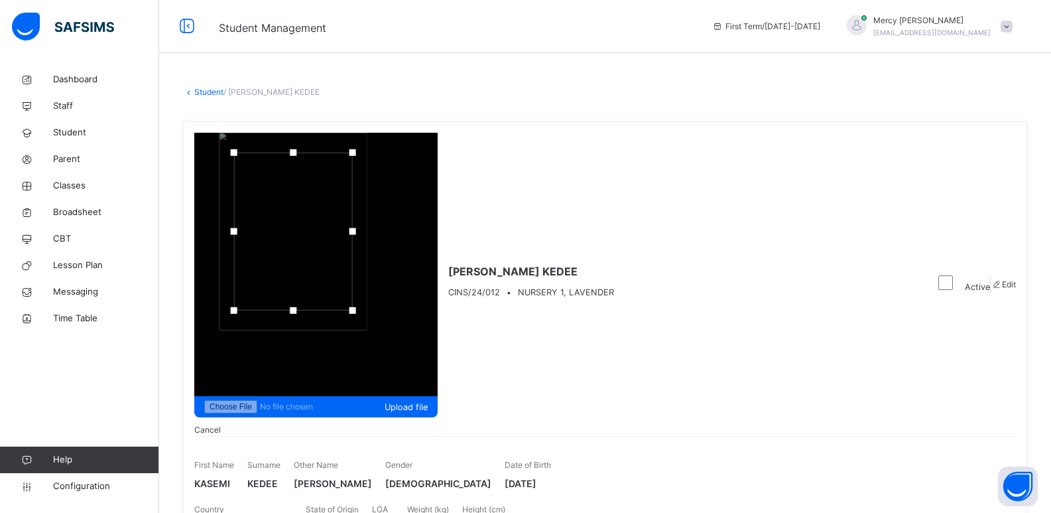
click at [1002, 279] on span "Edit" at bounding box center [1009, 284] width 14 height 10
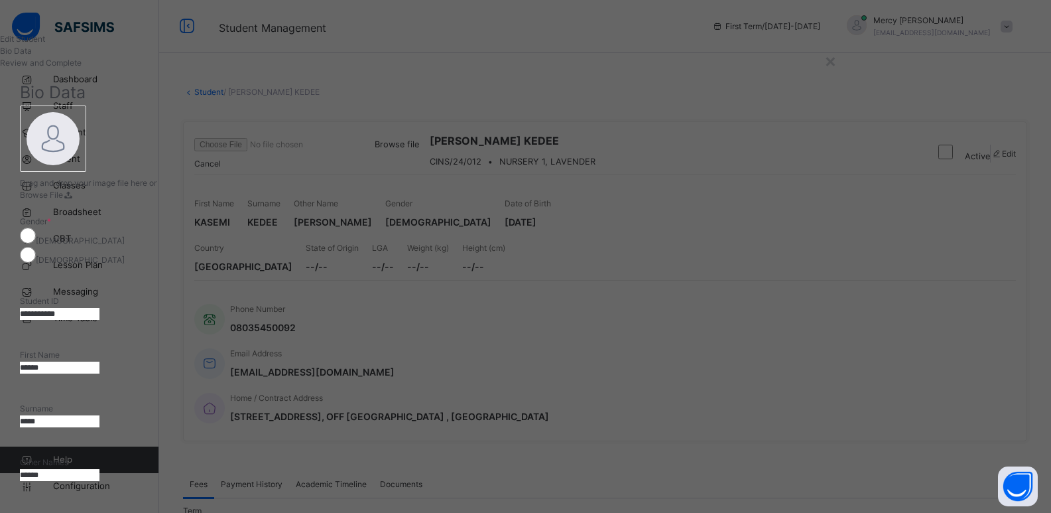
click at [63, 200] on span "Browse File" at bounding box center [41, 195] width 43 height 10
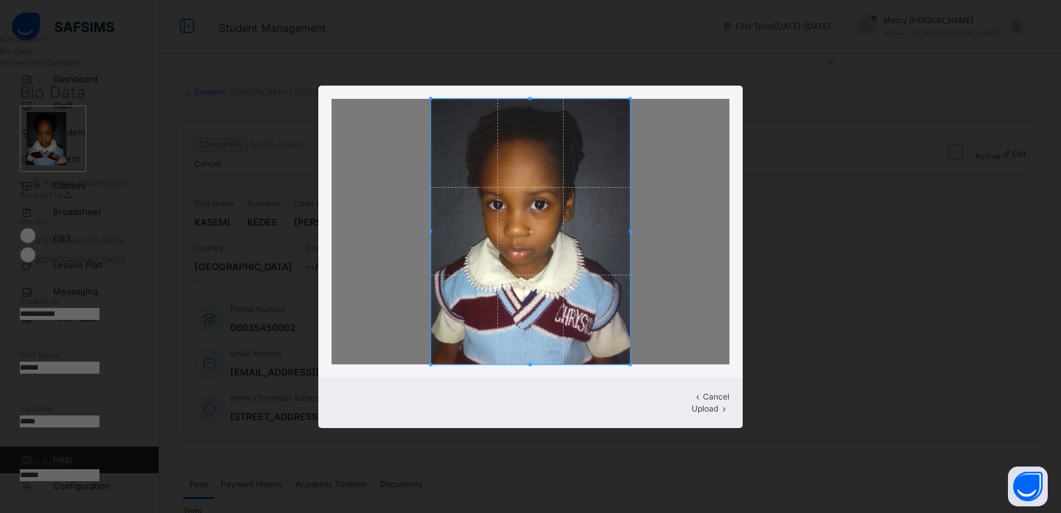
click at [529, 289] on span at bounding box center [530, 231] width 199 height 265
click at [617, 236] on div at bounding box center [524, 231] width 186 height 265
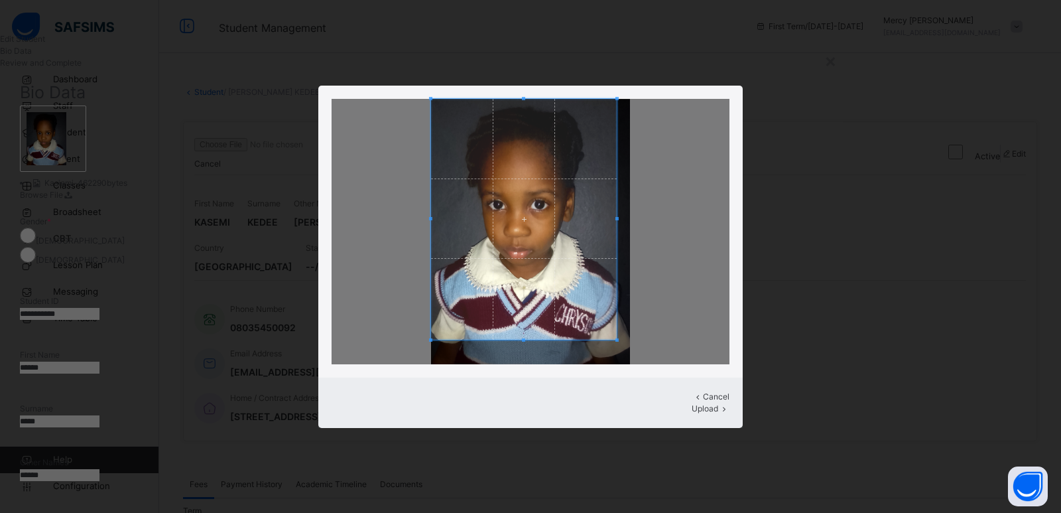
click at [519, 341] on span at bounding box center [524, 339] width 186 height 3
click at [436, 217] on span at bounding box center [436, 219] width 3 height 241
click at [694, 403] on span "Upload" at bounding box center [705, 408] width 27 height 10
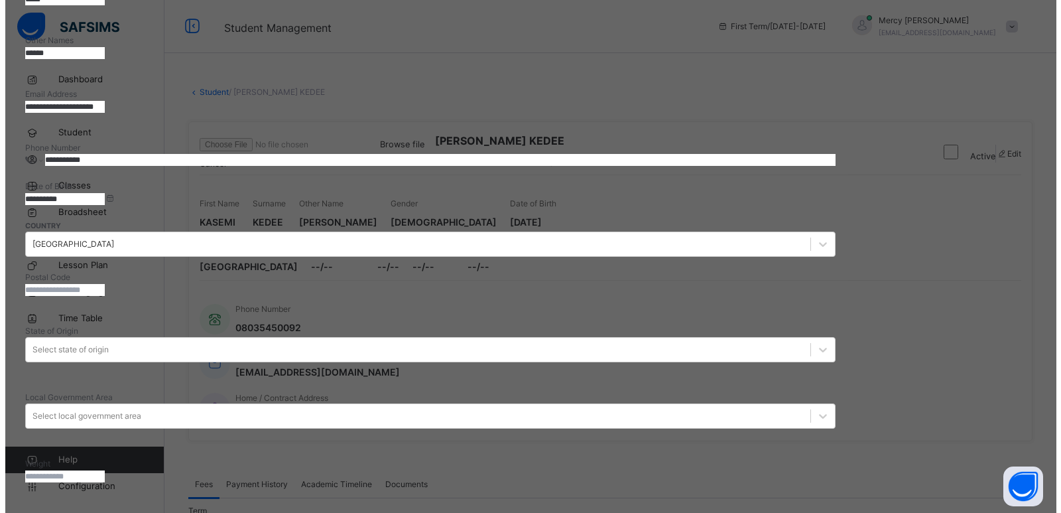
scroll to position [504, 0]
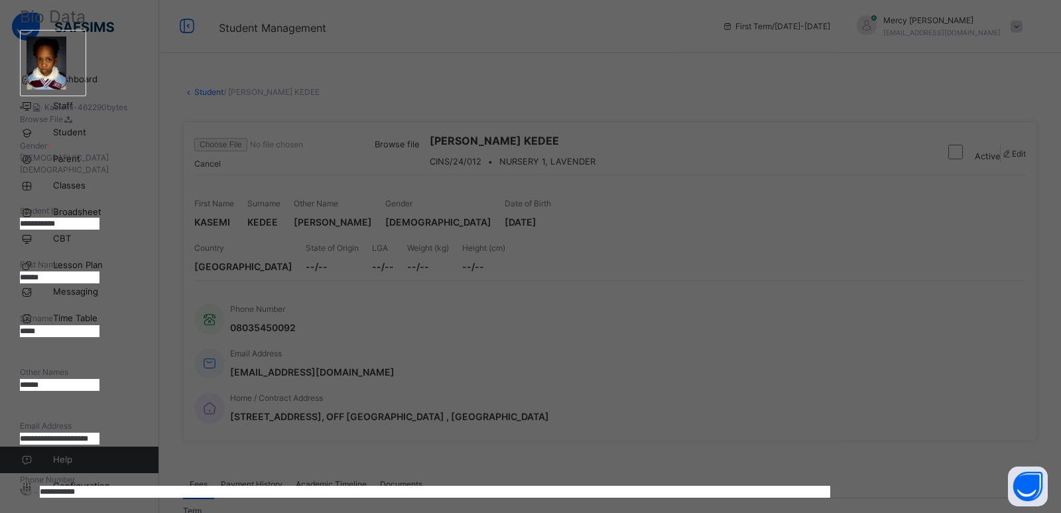
scroll to position [84, 0]
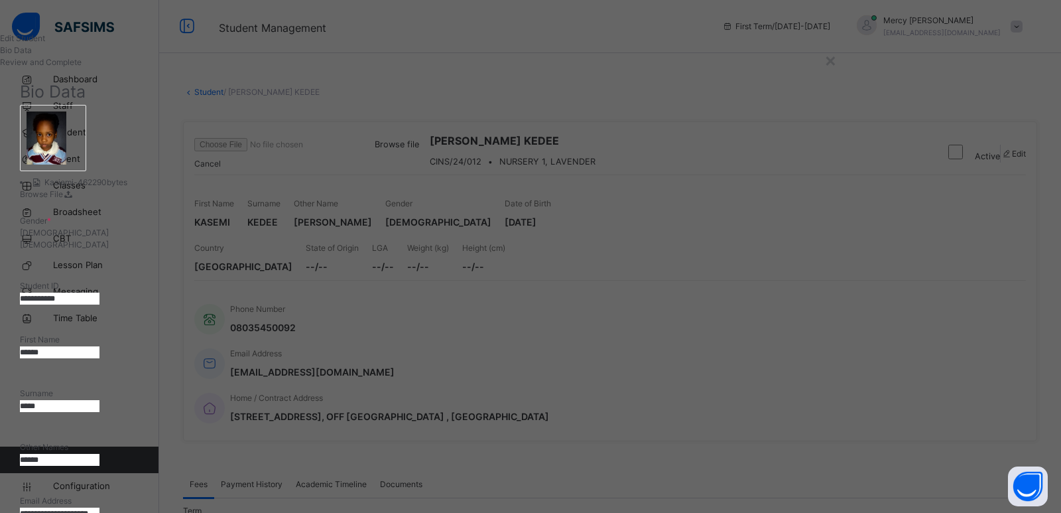
scroll to position [0, 0]
click at [124, 45] on div "Edit Student" at bounding box center [425, 39] width 850 height 12
click at [134, 45] on h1 "Edit Student" at bounding box center [425, 39] width 850 height 12
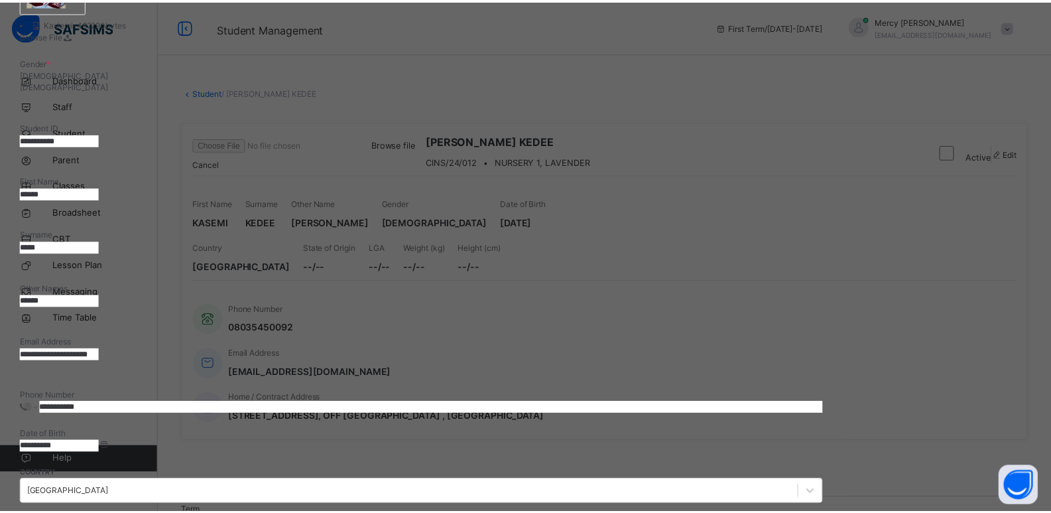
scroll to position [217, 0]
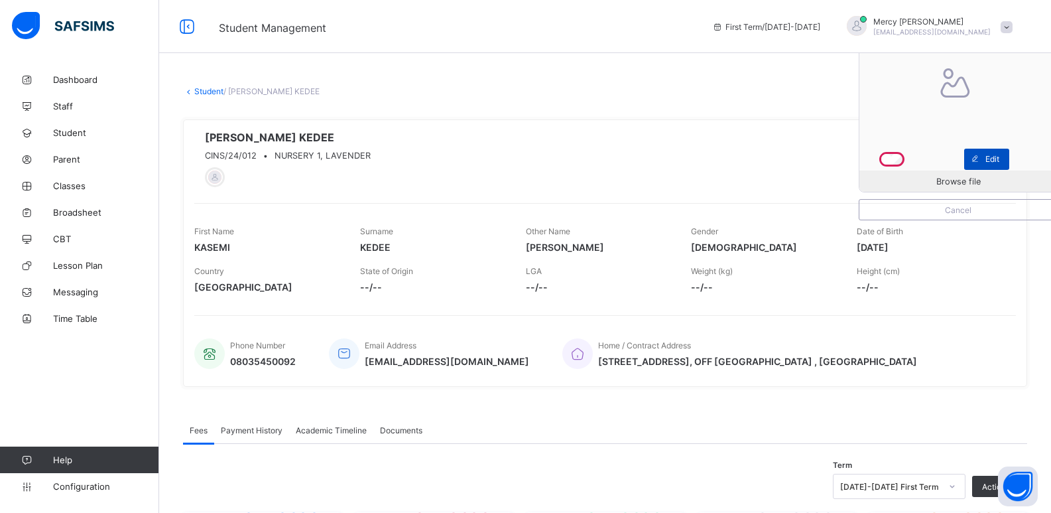
click at [985, 164] on span at bounding box center [974, 159] width 21 height 21
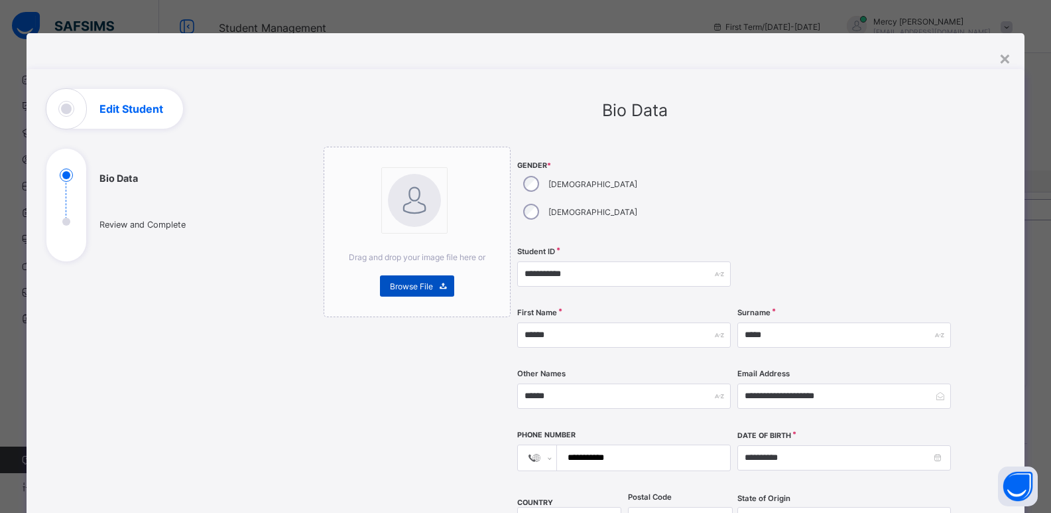
click at [411, 289] on span "Browse File" at bounding box center [411, 286] width 43 height 10
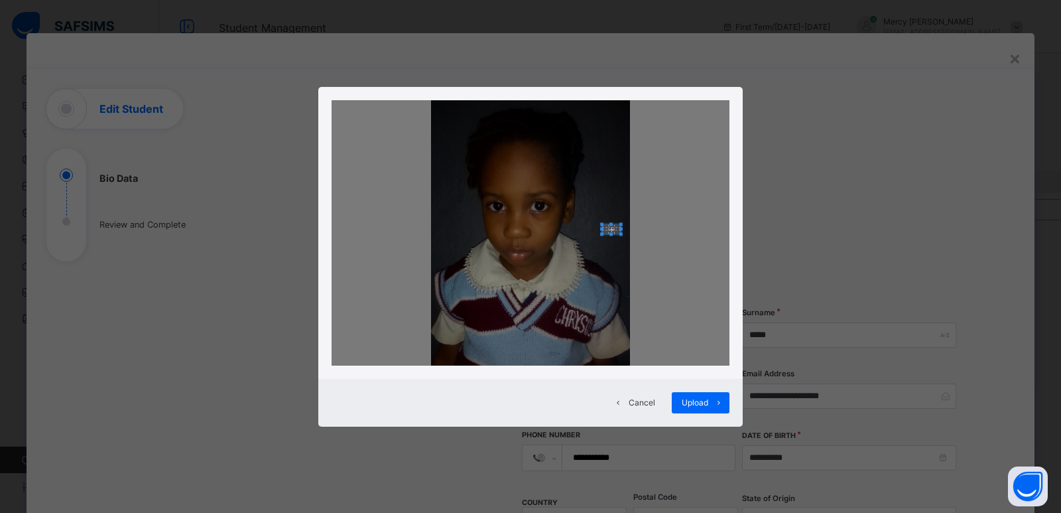
click at [608, 229] on div at bounding box center [531, 232] width 398 height 265
click at [608, 229] on span at bounding box center [611, 228] width 19 height 10
click at [638, 365] on div at bounding box center [530, 233] width 424 height 292
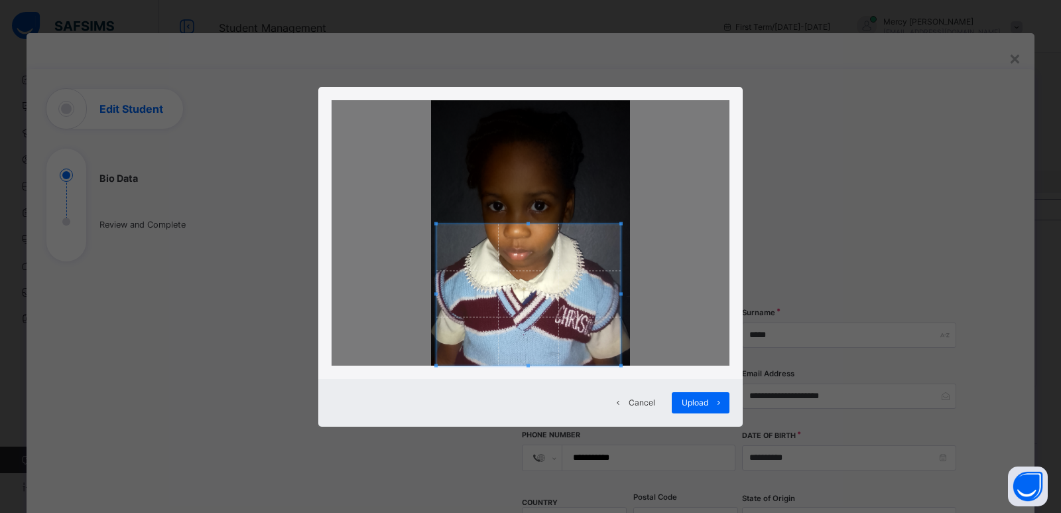
click at [436, 273] on div at bounding box center [528, 293] width 184 height 141
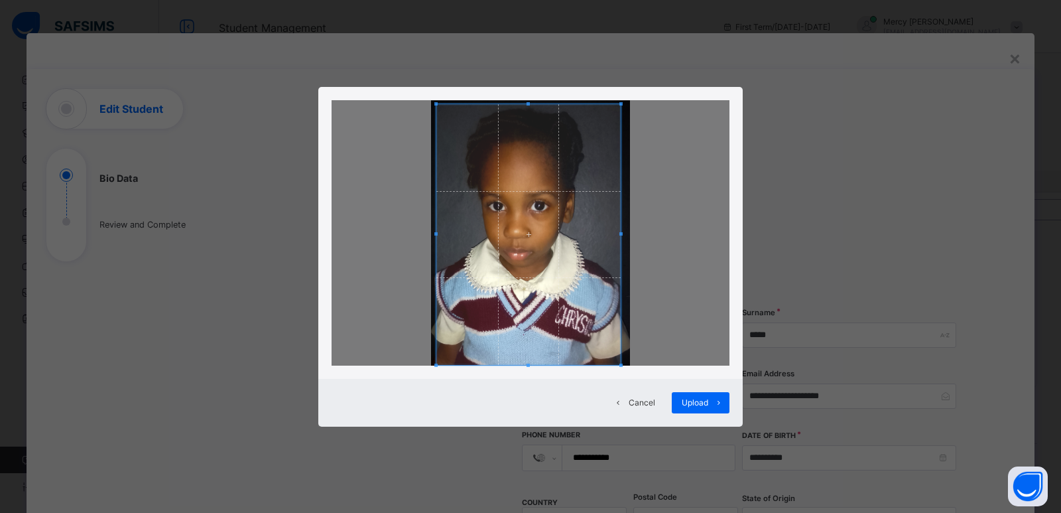
click at [517, 100] on div at bounding box center [531, 232] width 398 height 265
click at [523, 339] on div at bounding box center [528, 222] width 184 height 236
click at [703, 403] on span "Upload" at bounding box center [695, 402] width 27 height 10
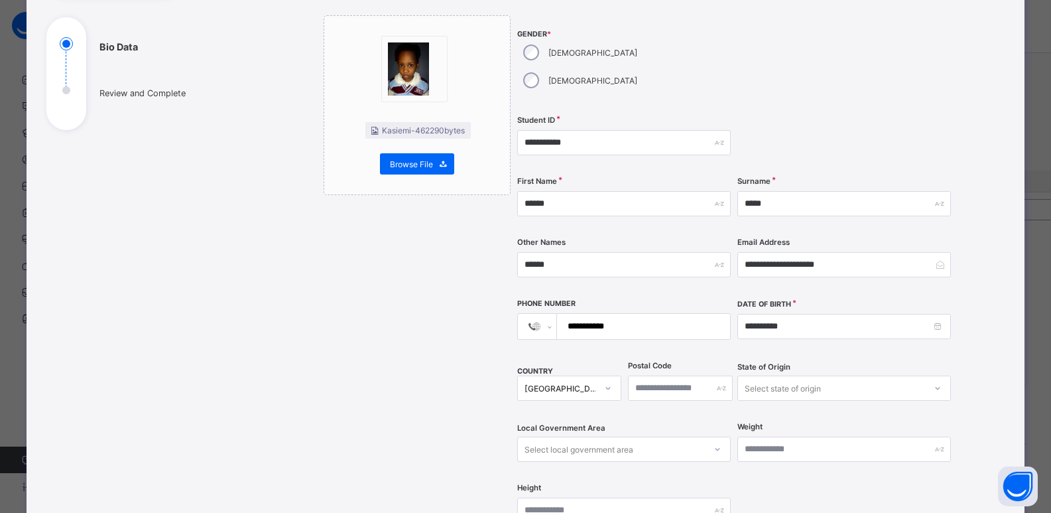
scroll to position [411, 0]
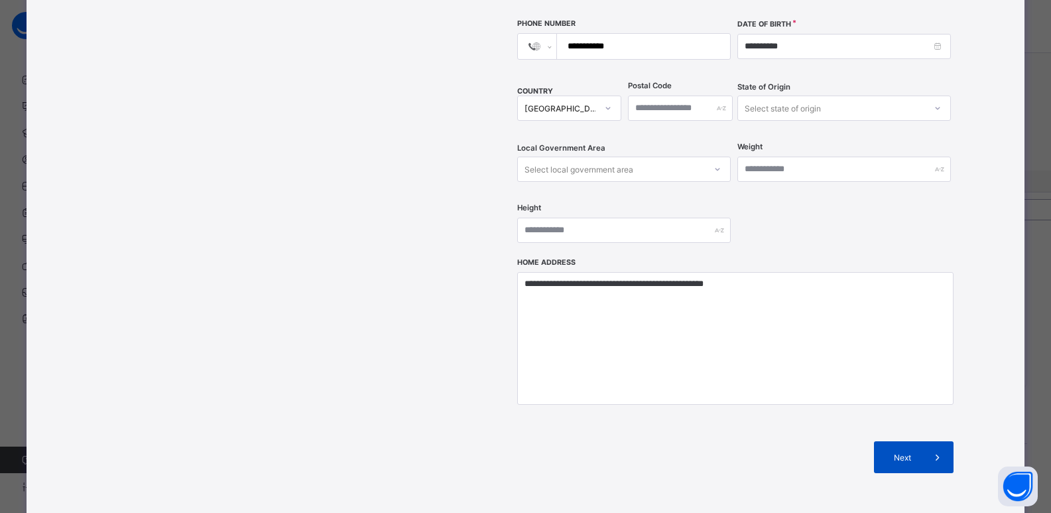
click at [914, 452] on span "Next" at bounding box center [903, 457] width 38 height 10
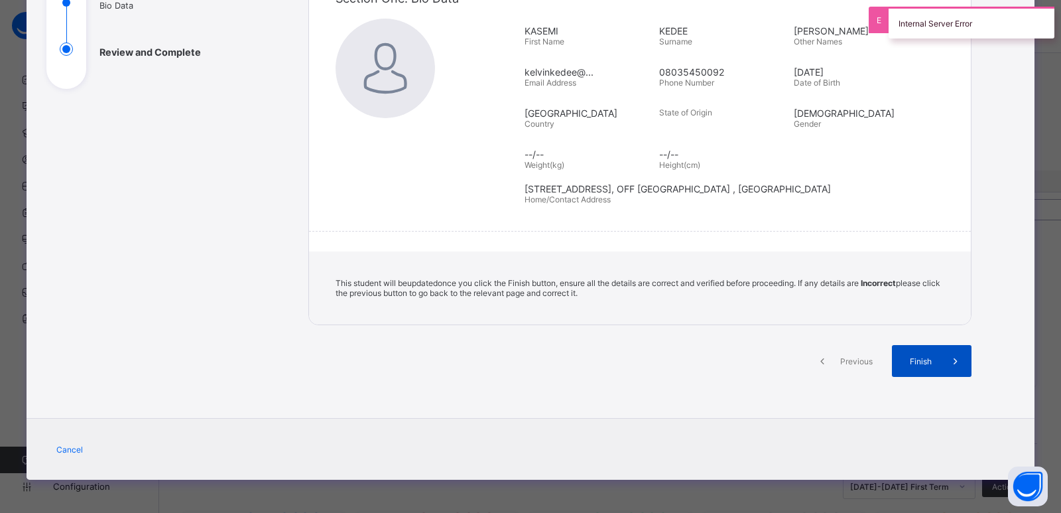
click at [907, 366] on div "Finish" at bounding box center [932, 361] width 80 height 32
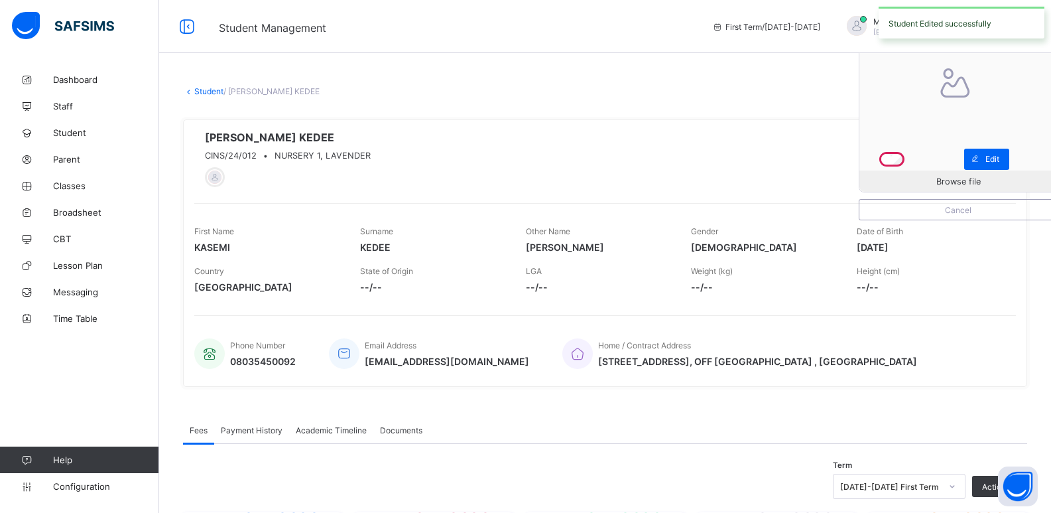
click at [192, 93] on icon at bounding box center [188, 91] width 11 height 10
click at [207, 93] on link "Student" at bounding box center [208, 91] width 29 height 10
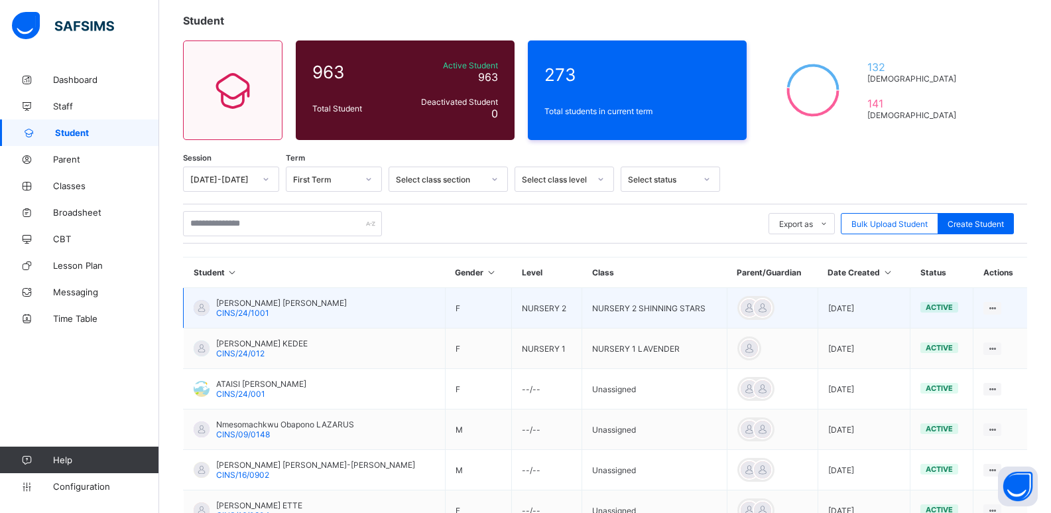
scroll to position [9, 0]
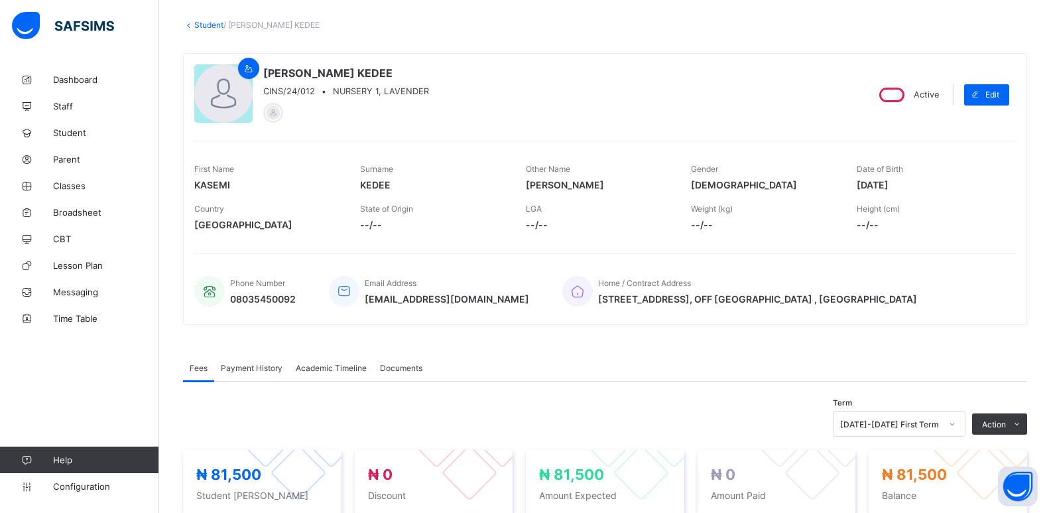
scroll to position [66, 0]
click at [245, 67] on icon at bounding box center [248, 69] width 11 height 10
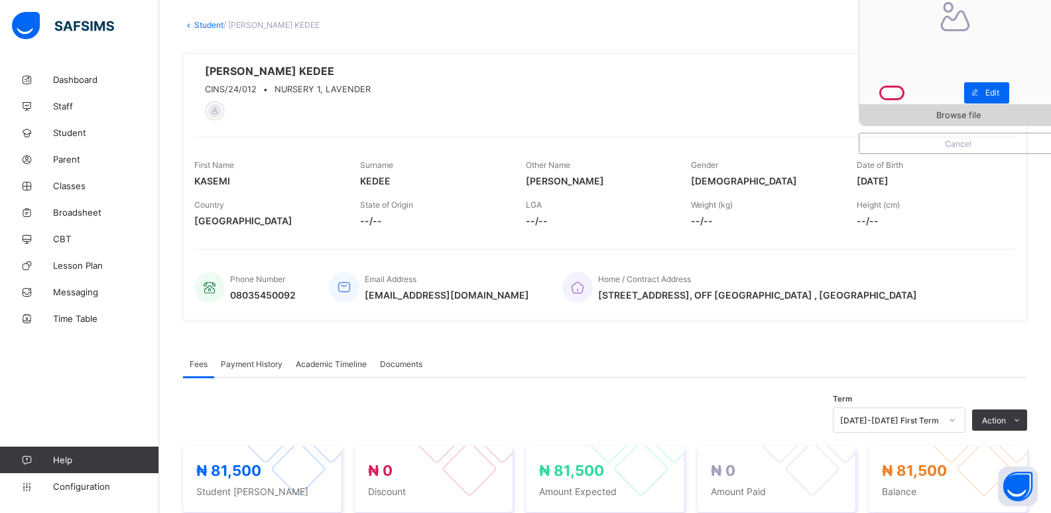
click at [981, 114] on span "Browse file" at bounding box center [958, 115] width 44 height 10
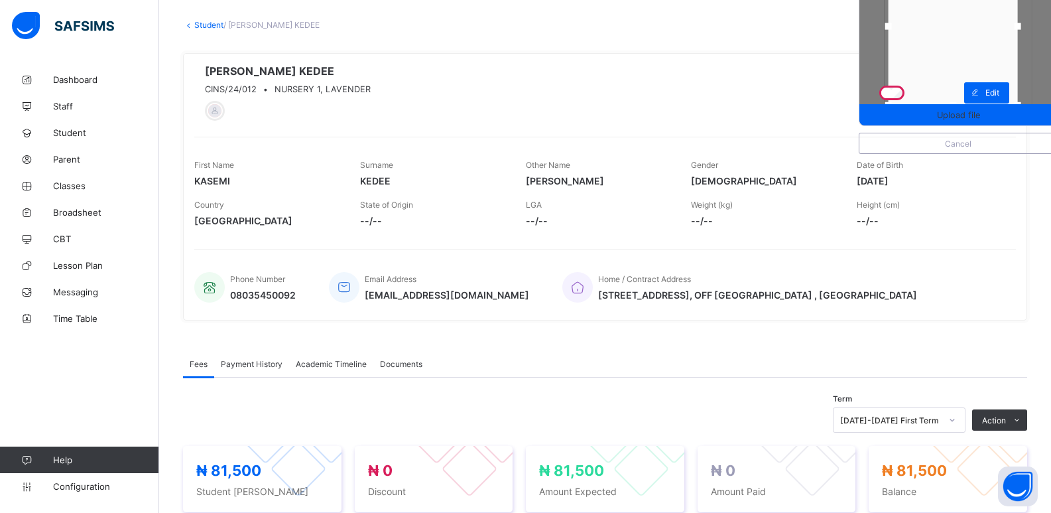
drag, startPoint x: 908, startPoint y: 27, endPoint x: 898, endPoint y: 29, distance: 10.7
click at [892, 29] on div at bounding box center [888, 26] width 7 height 7
click at [897, 28] on div at bounding box center [893, 26] width 7 height 7
click at [964, 95] on div at bounding box center [955, 102] width 20 height 20
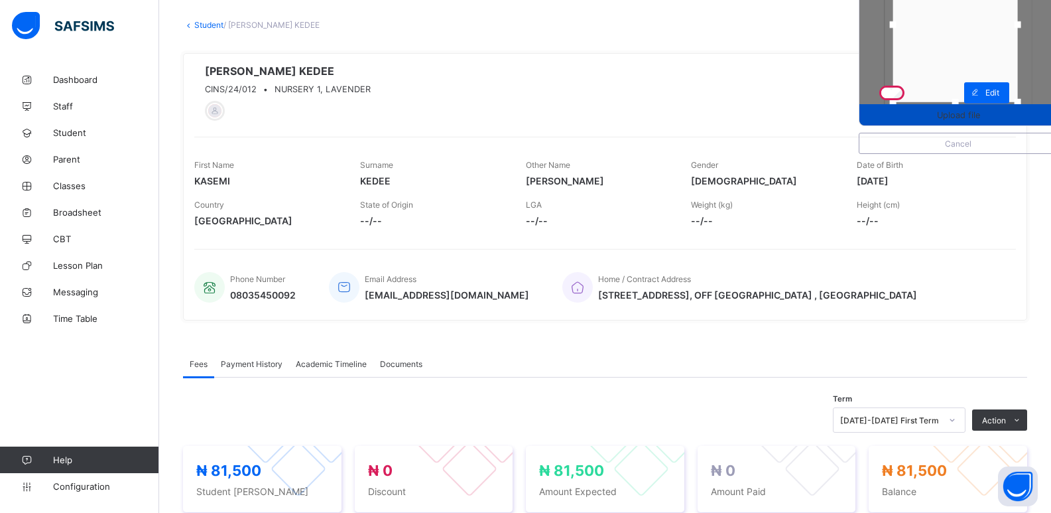
click at [973, 110] on span "Upload file" at bounding box center [958, 115] width 43 height 10
click at [971, 115] on span "Upload file" at bounding box center [958, 115] width 43 height 10
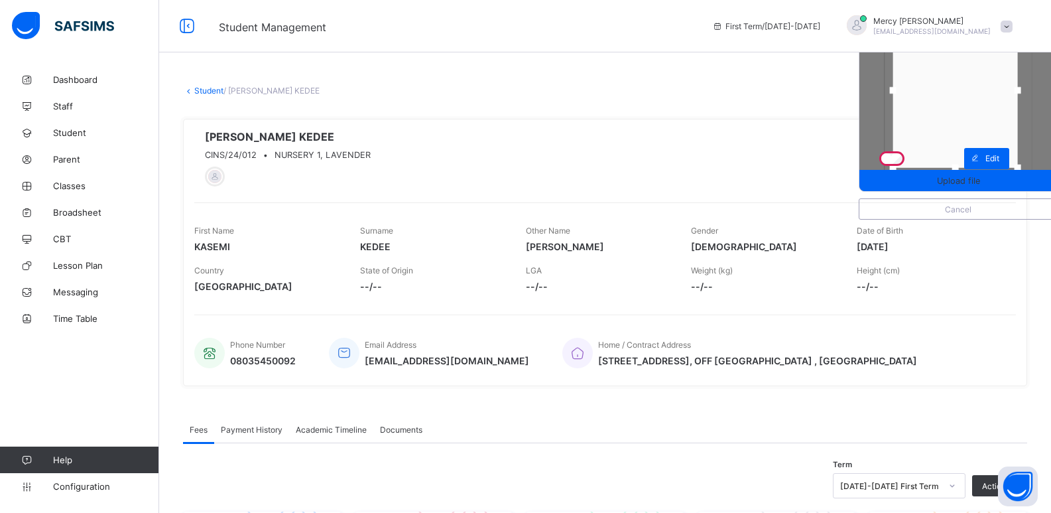
scroll to position [0, 0]
click at [965, 109] on div at bounding box center [951, 93] width 125 height 155
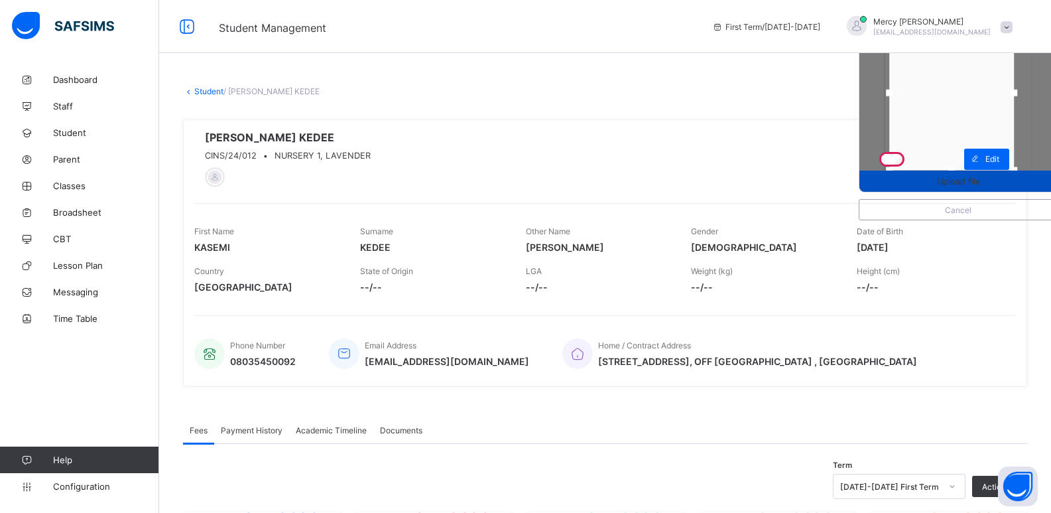
click at [958, 181] on span "Upload file" at bounding box center [958, 181] width 43 height 10
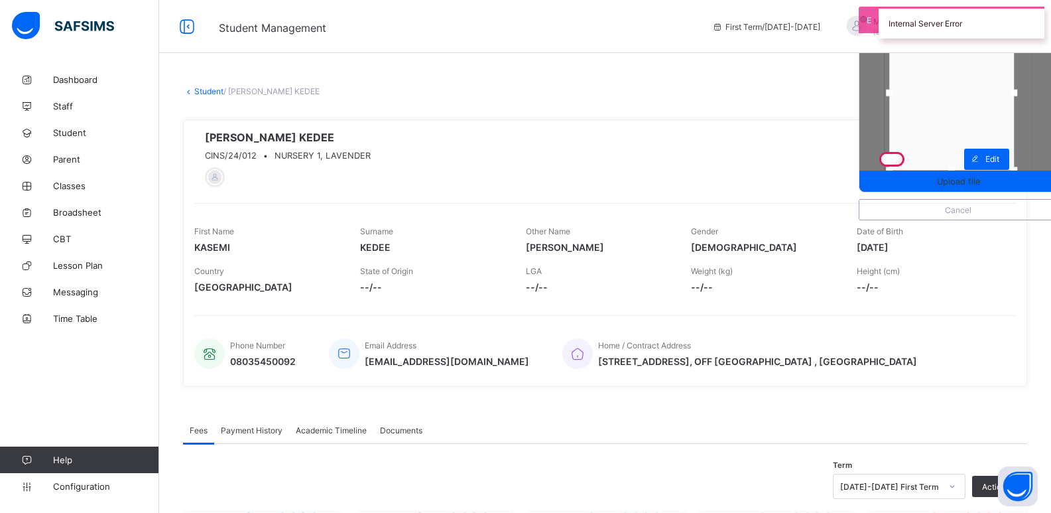
click at [220, 89] on link "Student" at bounding box center [208, 91] width 29 height 10
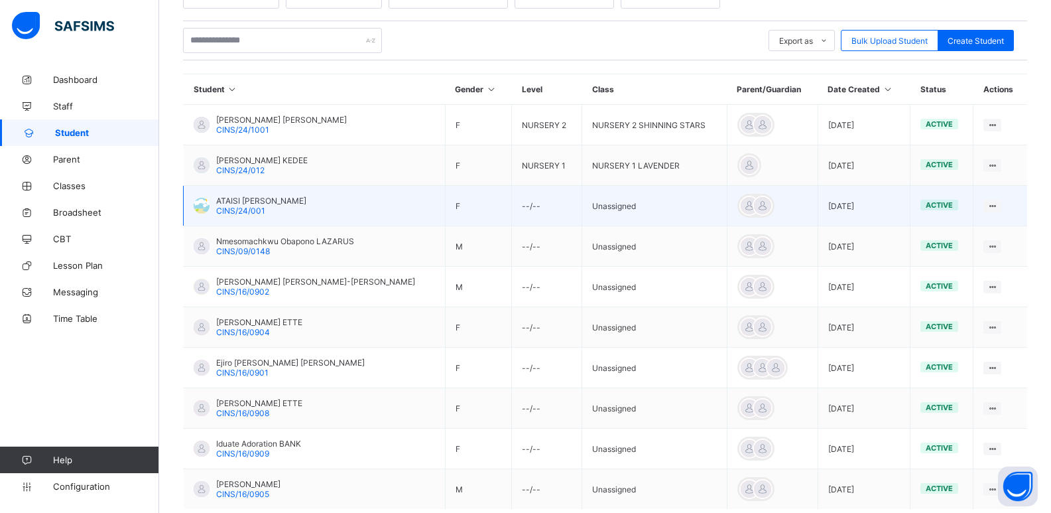
scroll to position [257, 0]
click at [202, 200] on div at bounding box center [202, 204] width 16 height 16
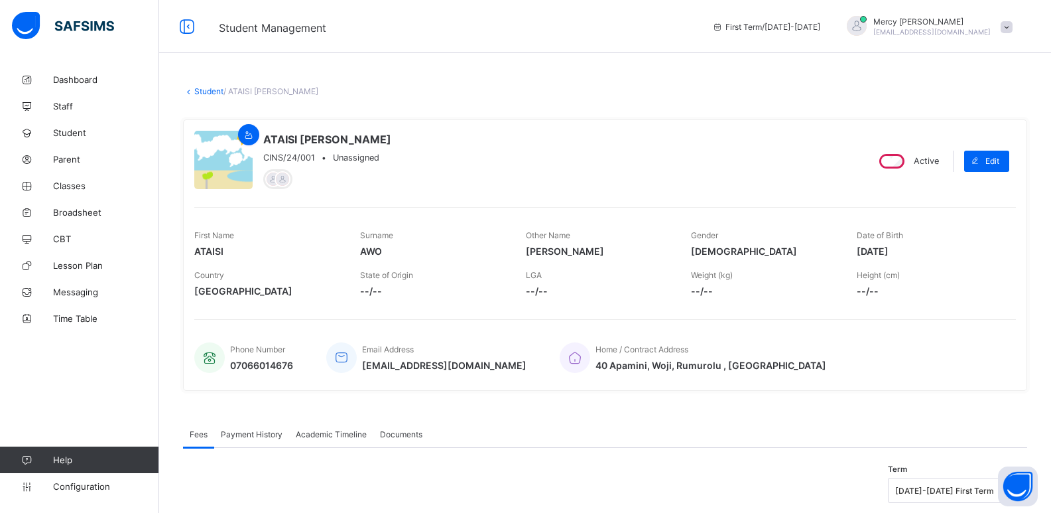
click at [204, 90] on link "Student" at bounding box center [208, 91] width 29 height 10
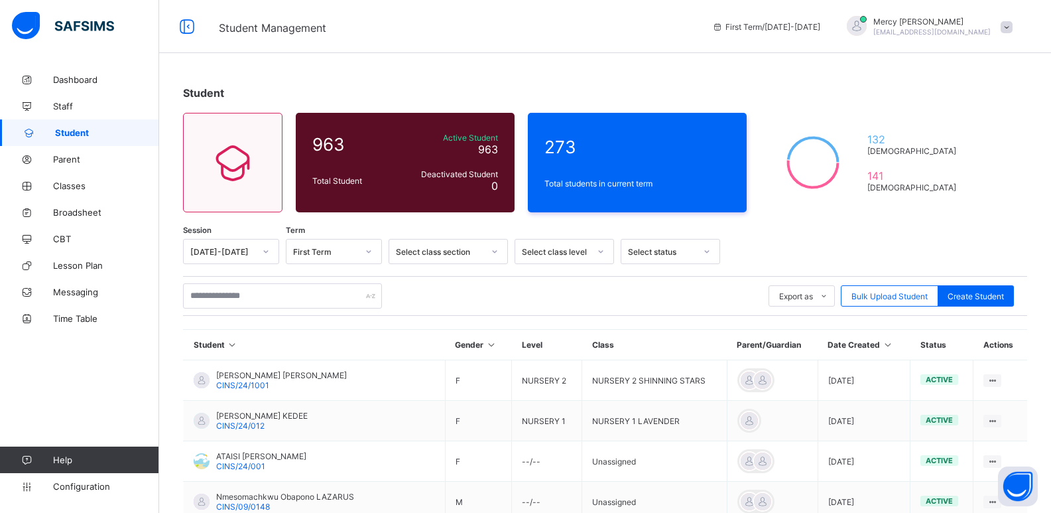
click at [1011, 20] on div "Mercy Kenneth anniesonaja@gmail.com" at bounding box center [927, 27] width 186 height 22
click at [962, 182] on span "Logout" at bounding box center [970, 178] width 88 height 15
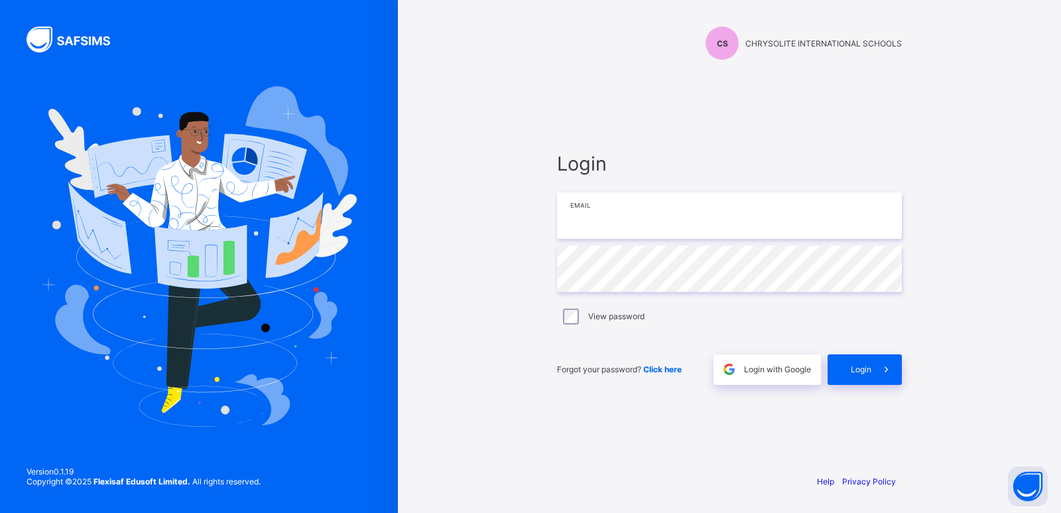
type input "**********"
click at [859, 361] on div "Login" at bounding box center [865, 369] width 74 height 31
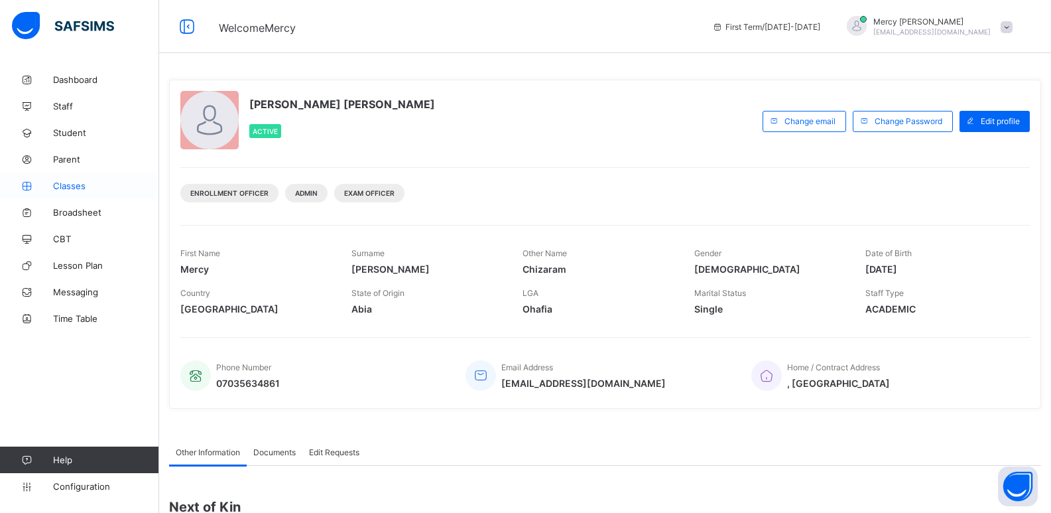
click at [68, 182] on span "Classes" at bounding box center [106, 185] width 106 height 11
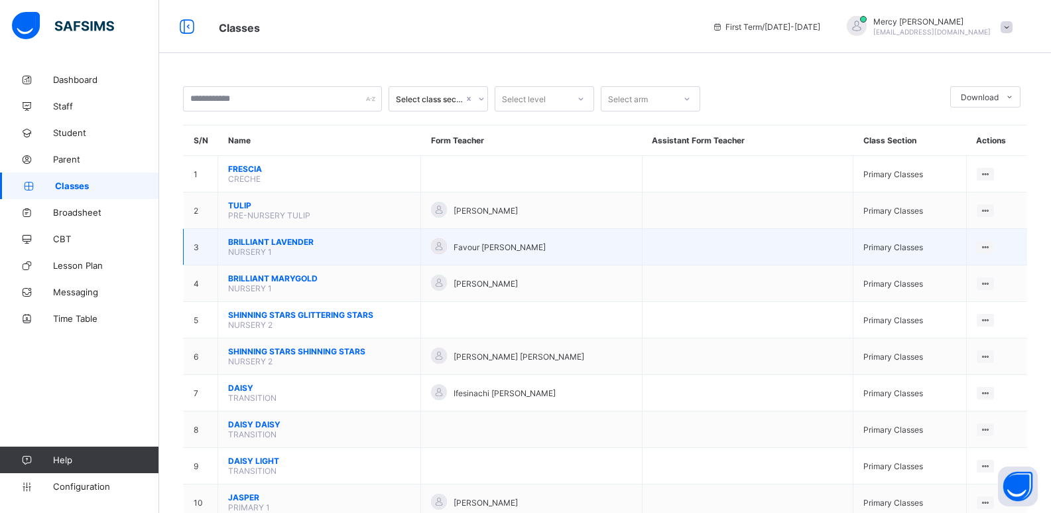
click at [277, 242] on span "BRILLIANT LAVENDER" at bounding box center [319, 242] width 182 height 10
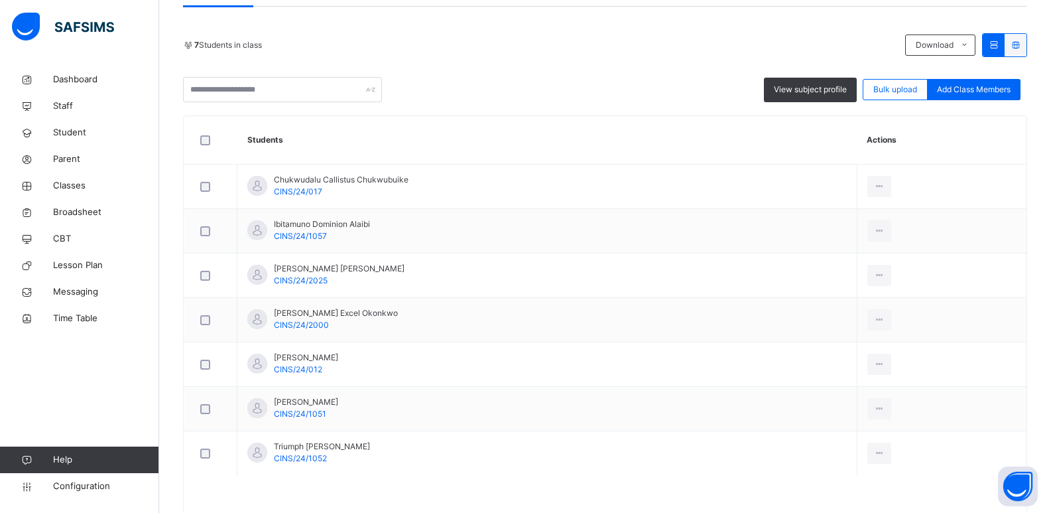
scroll to position [306, 0]
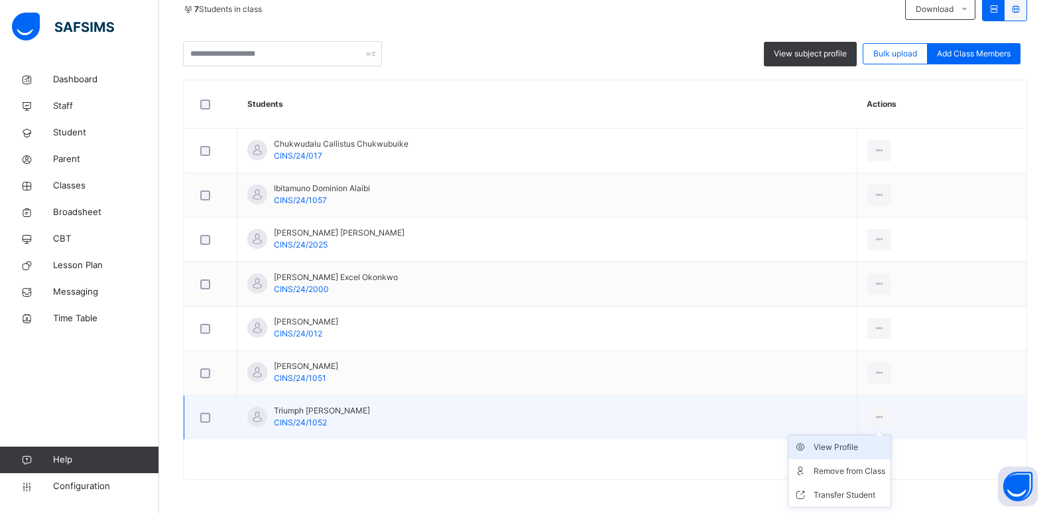
click at [866, 446] on div "View Profile" at bounding box center [850, 446] width 72 height 13
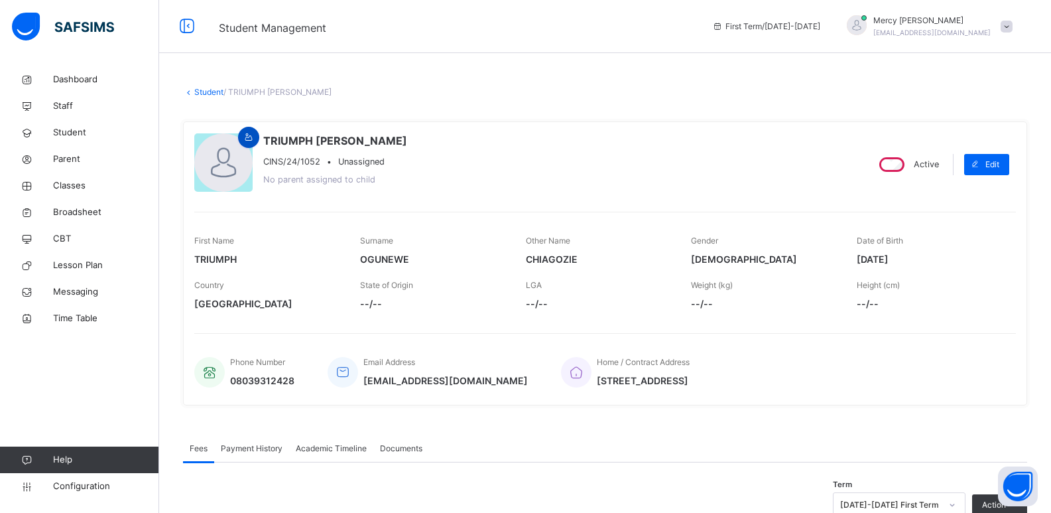
click at [245, 142] on icon at bounding box center [248, 137] width 11 height 12
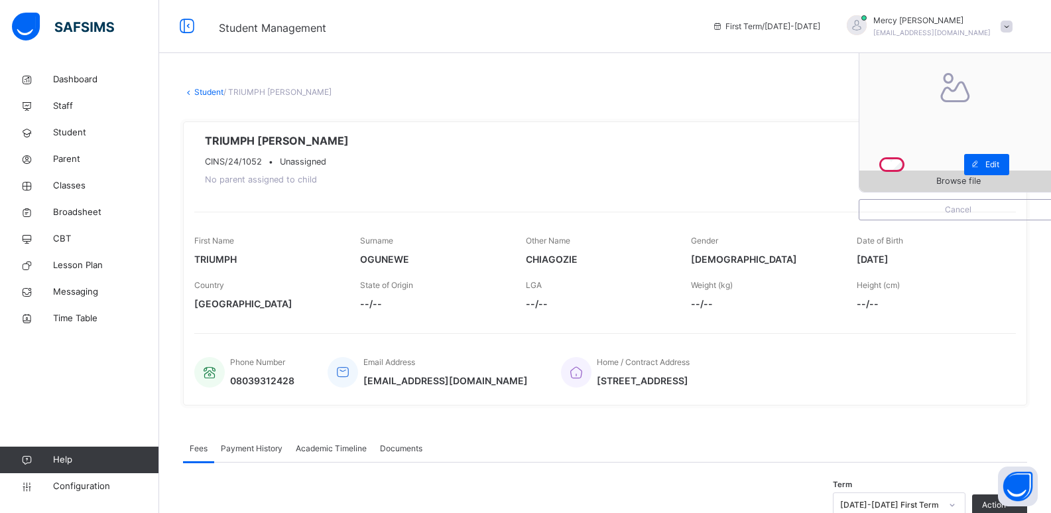
click at [980, 182] on span "Browse file" at bounding box center [958, 180] width 44 height 13
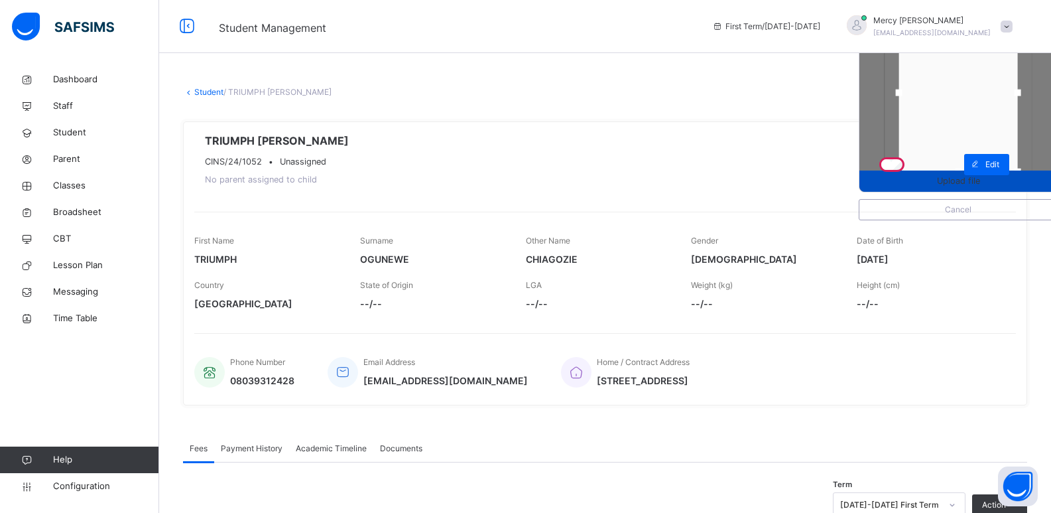
click at [976, 183] on span "Upload file" at bounding box center [958, 180] width 43 height 13
click at [977, 183] on span "Upload file" at bounding box center [958, 180] width 43 height 13
click at [985, 164] on span at bounding box center [974, 164] width 21 height 21
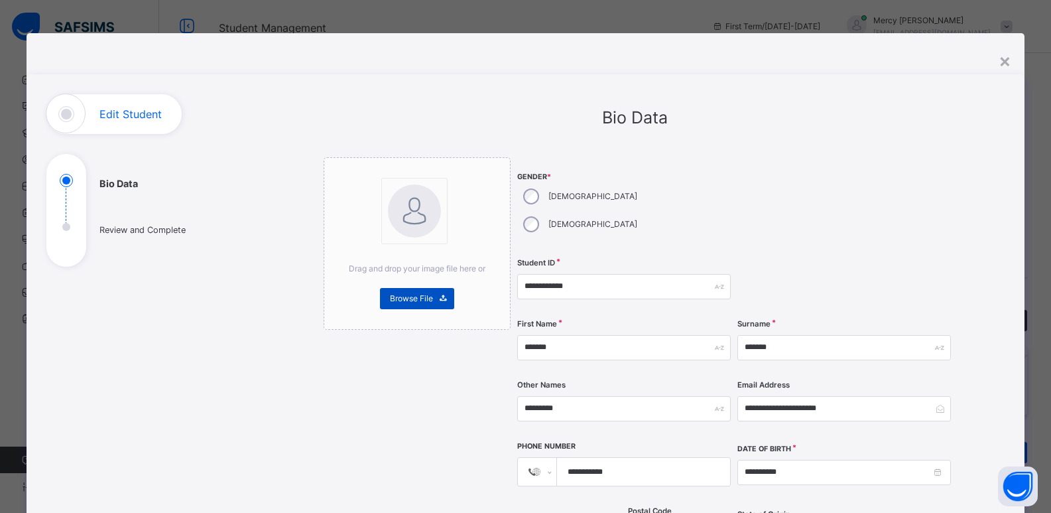
click at [403, 297] on span "Browse File" at bounding box center [411, 298] width 43 height 12
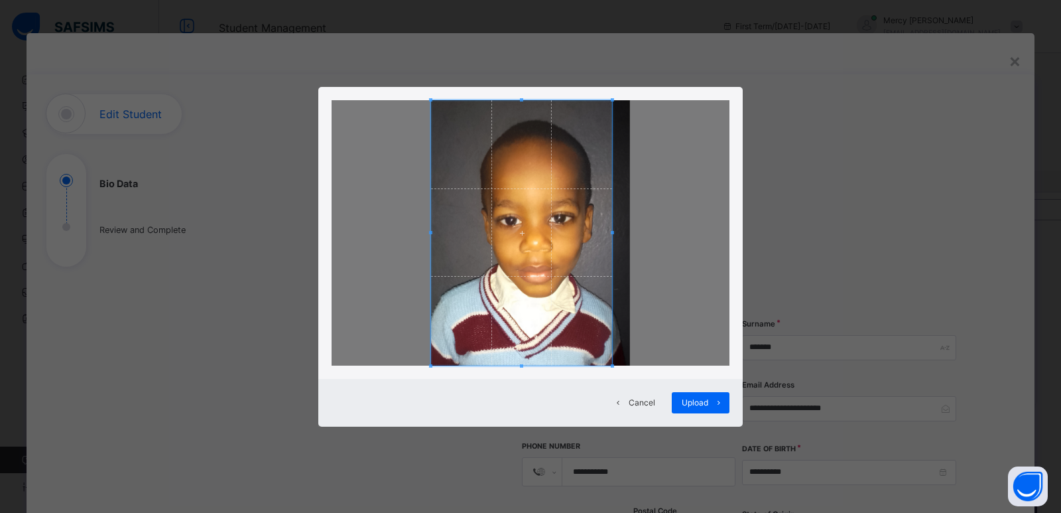
click at [611, 239] on div at bounding box center [521, 232] width 181 height 265
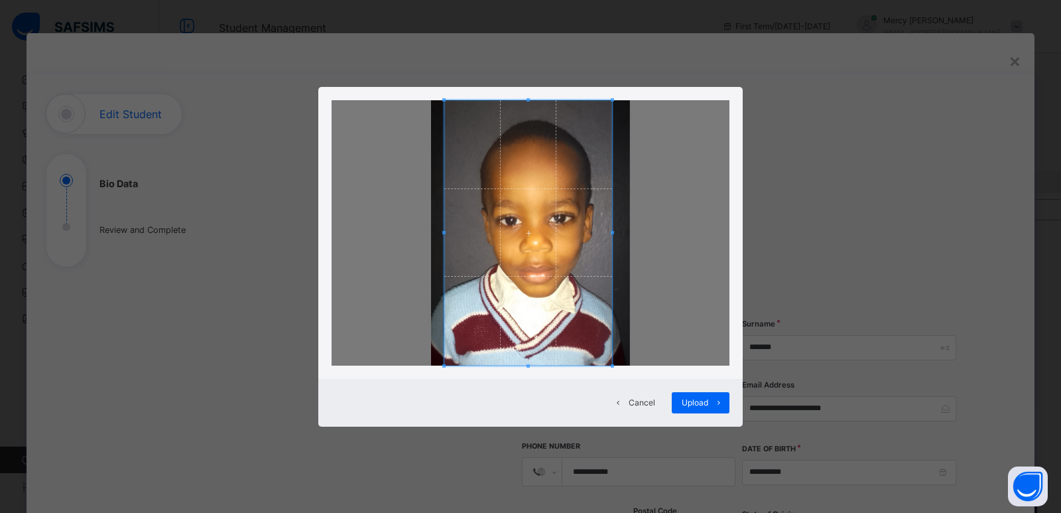
click at [444, 237] on span at bounding box center [443, 232] width 3 height 265
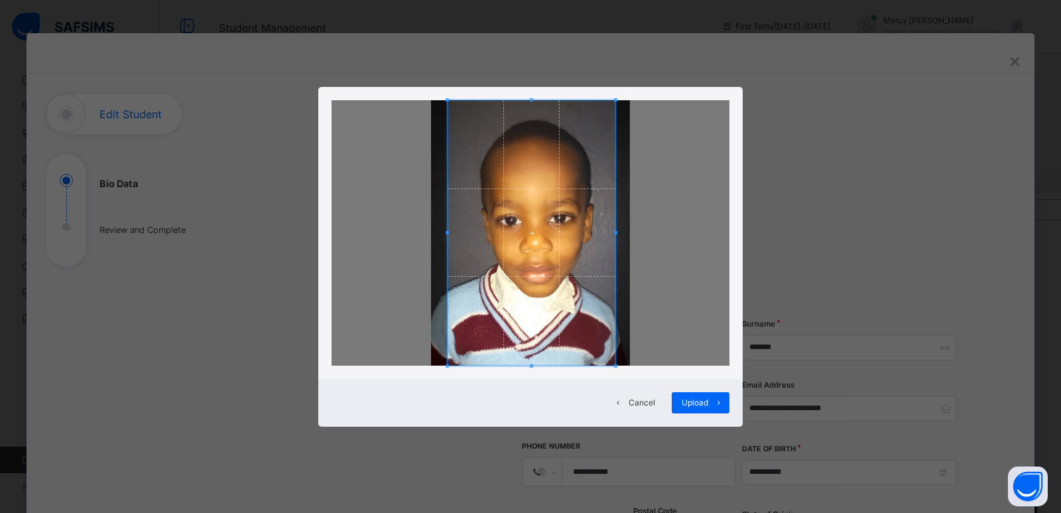
click at [576, 235] on span at bounding box center [532, 232] width 168 height 265
click at [707, 403] on span "Upload" at bounding box center [695, 403] width 27 height 12
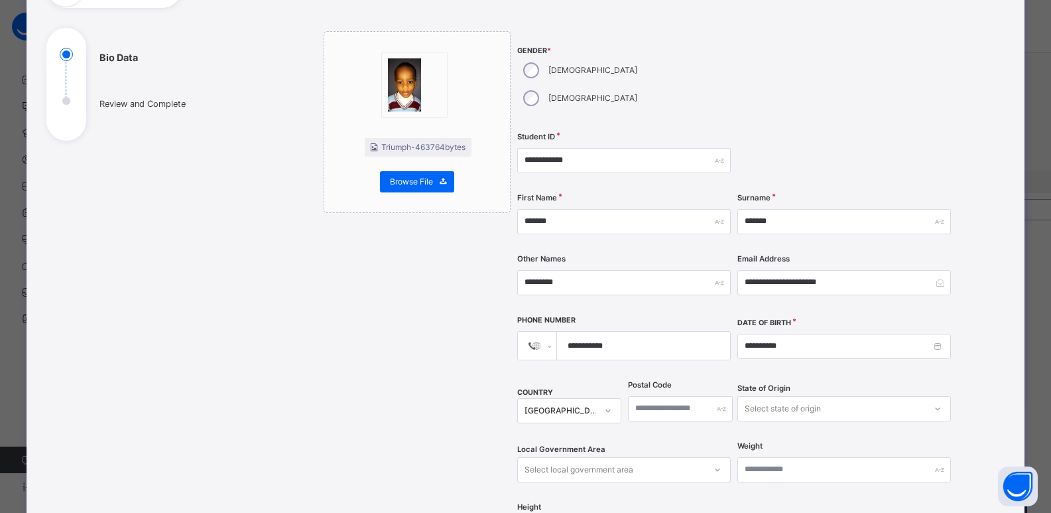
scroll to position [504, 0]
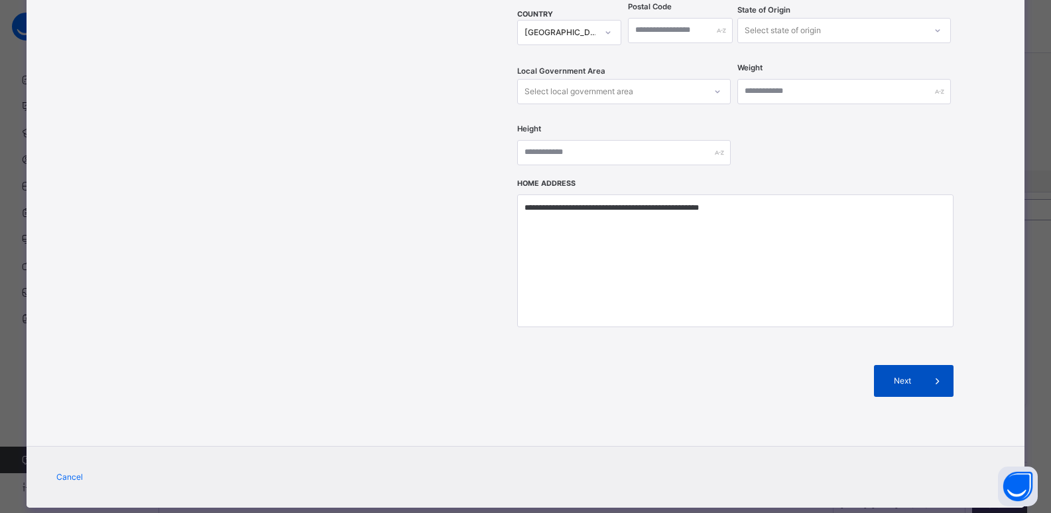
click at [892, 375] on span "Next" at bounding box center [903, 381] width 38 height 12
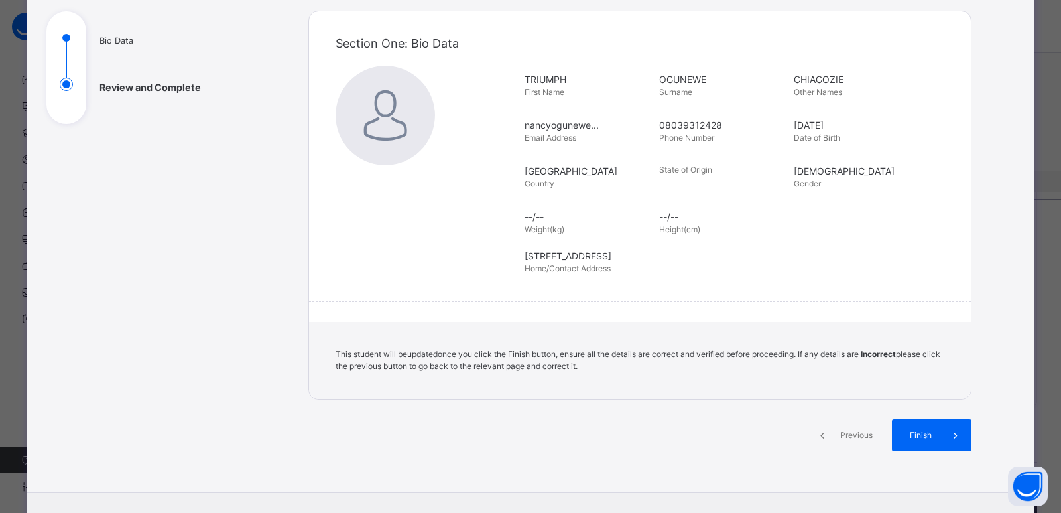
scroll to position [168, 0]
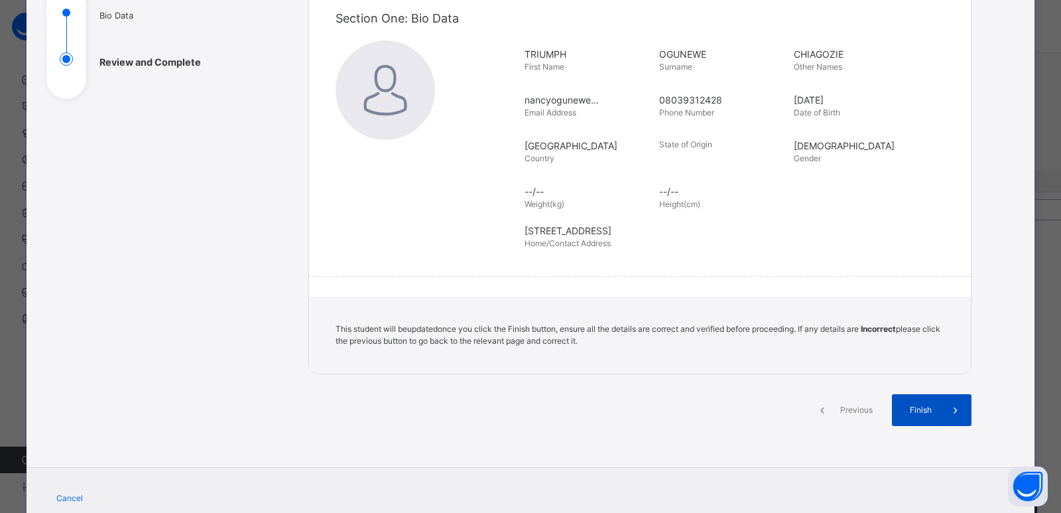
click at [898, 399] on div "Finish" at bounding box center [932, 410] width 80 height 32
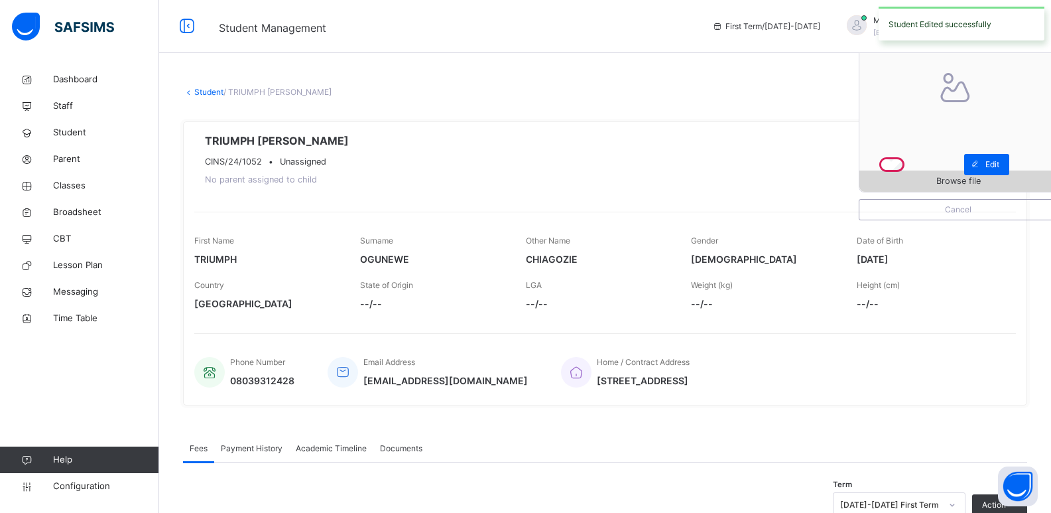
click at [952, 182] on span "Browse file" at bounding box center [958, 180] width 44 height 13
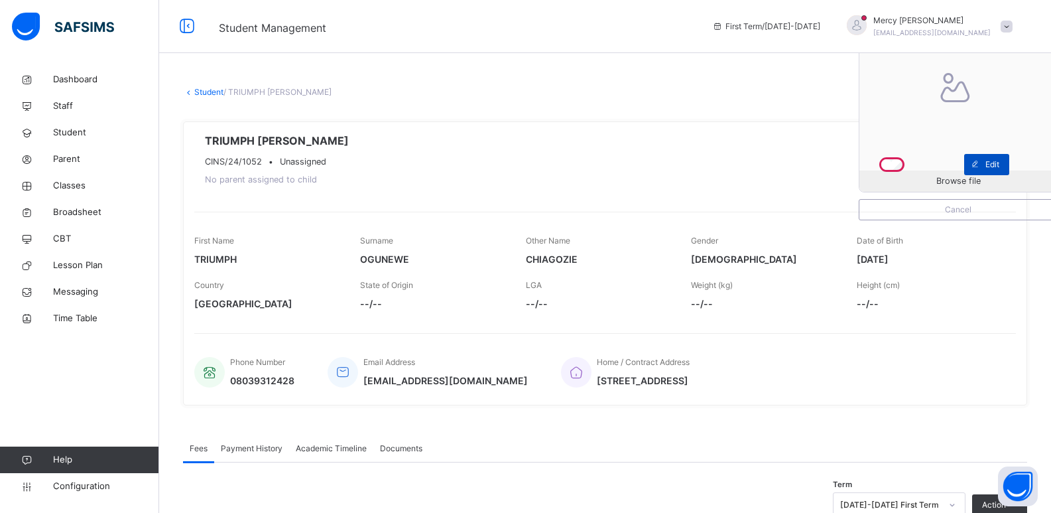
click at [999, 162] on span "Edit" at bounding box center [992, 164] width 14 height 12
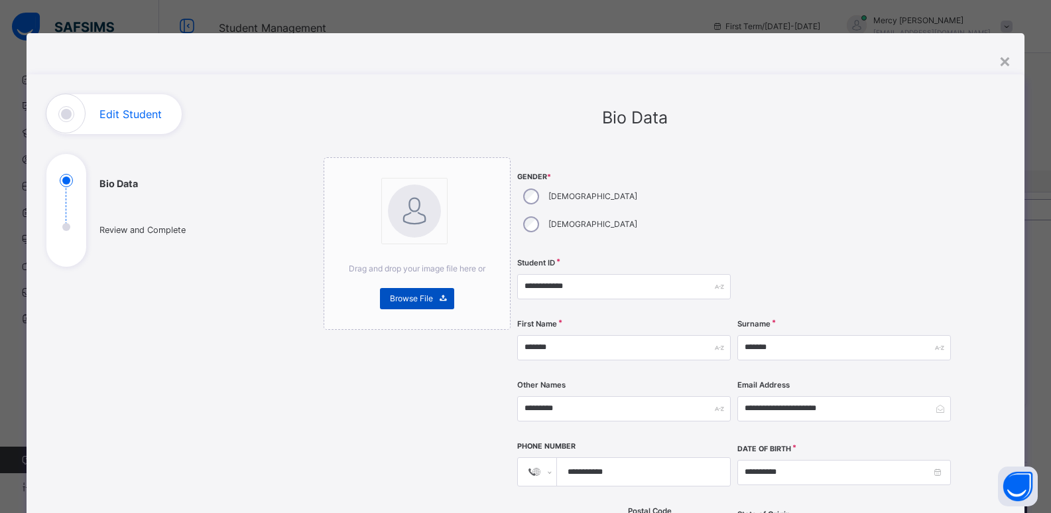
click at [418, 308] on div "Browse File" at bounding box center [417, 298] width 74 height 21
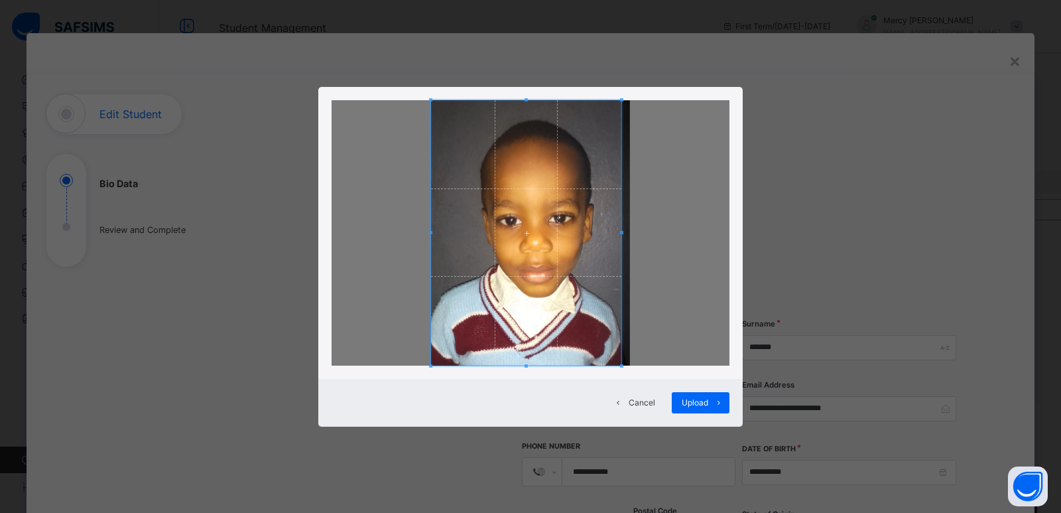
click at [621, 234] on div at bounding box center [526, 232] width 190 height 265
click at [440, 233] on div at bounding box center [530, 232] width 181 height 265
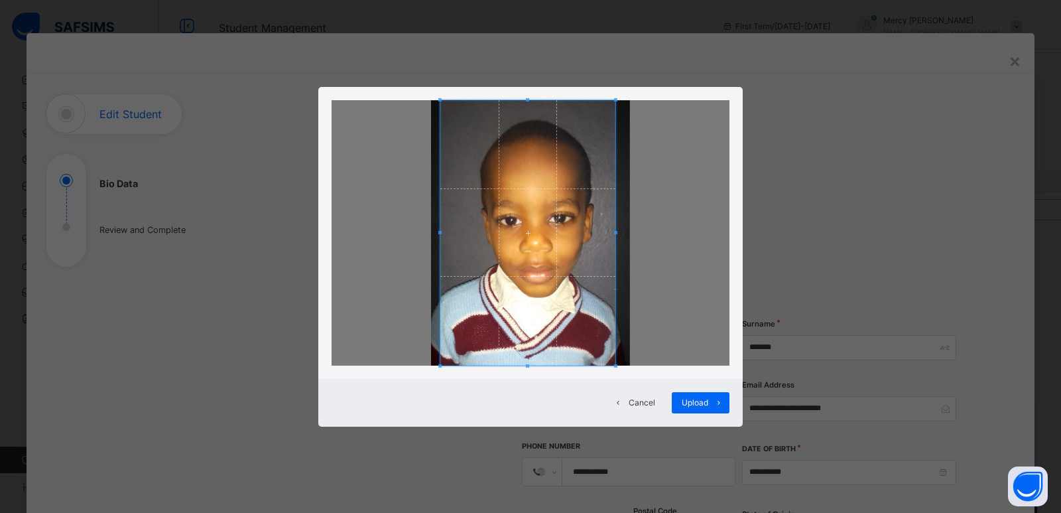
click at [615, 231] on span at bounding box center [615, 232] width 3 height 3
click at [703, 398] on span "Upload" at bounding box center [695, 403] width 27 height 12
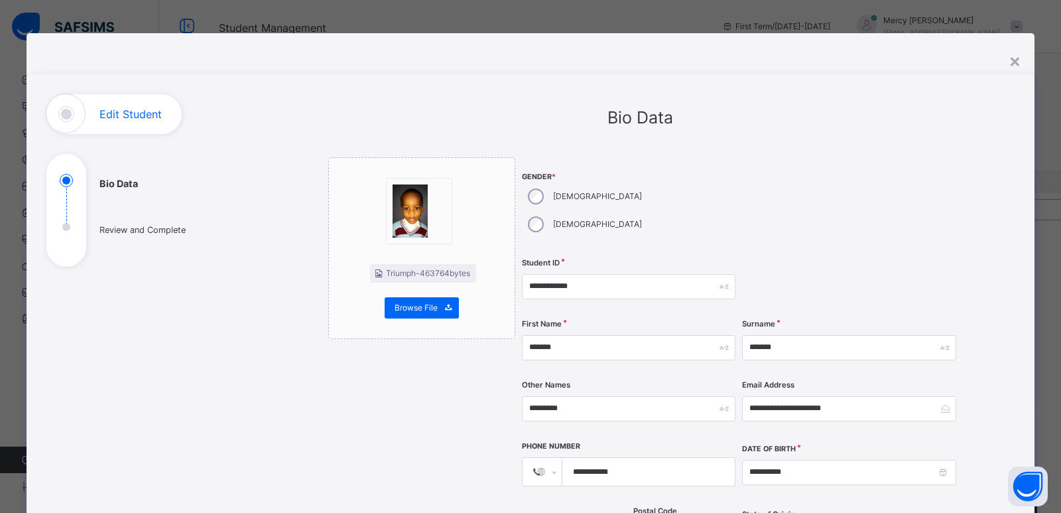
scroll to position [504, 0]
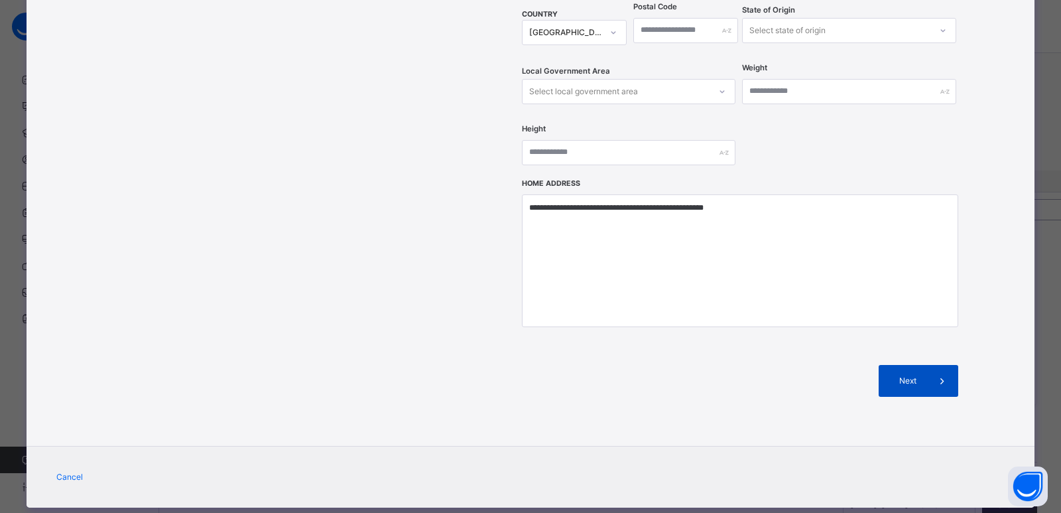
click at [913, 365] on div "Next" at bounding box center [919, 381] width 80 height 32
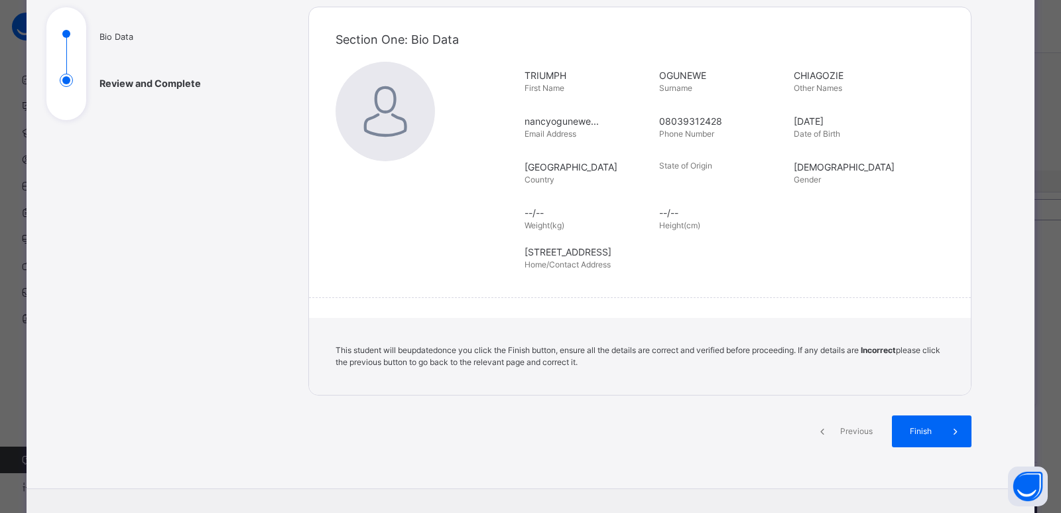
scroll to position [217, 0]
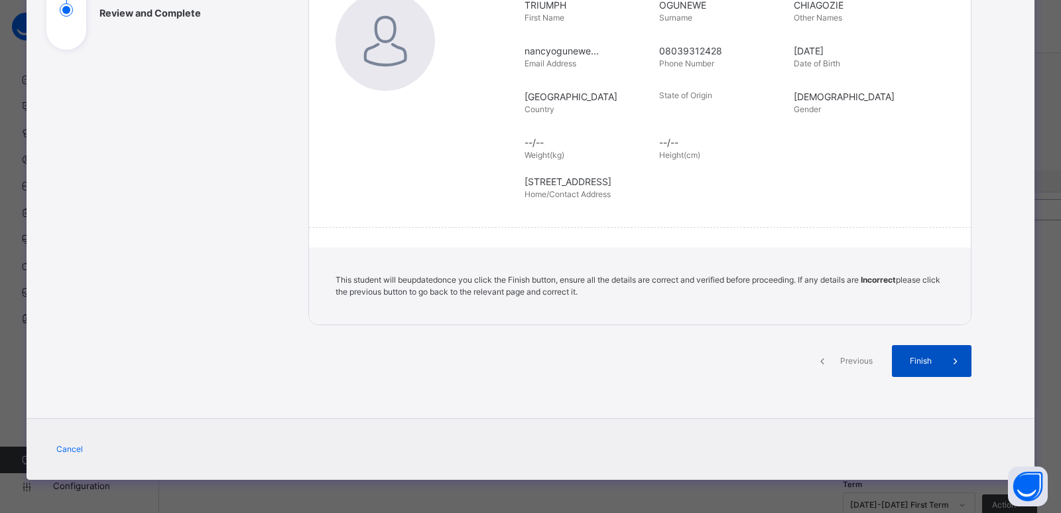
click at [918, 363] on span "Finish" at bounding box center [921, 361] width 38 height 12
